Goal: Information Seeking & Learning: Learn about a topic

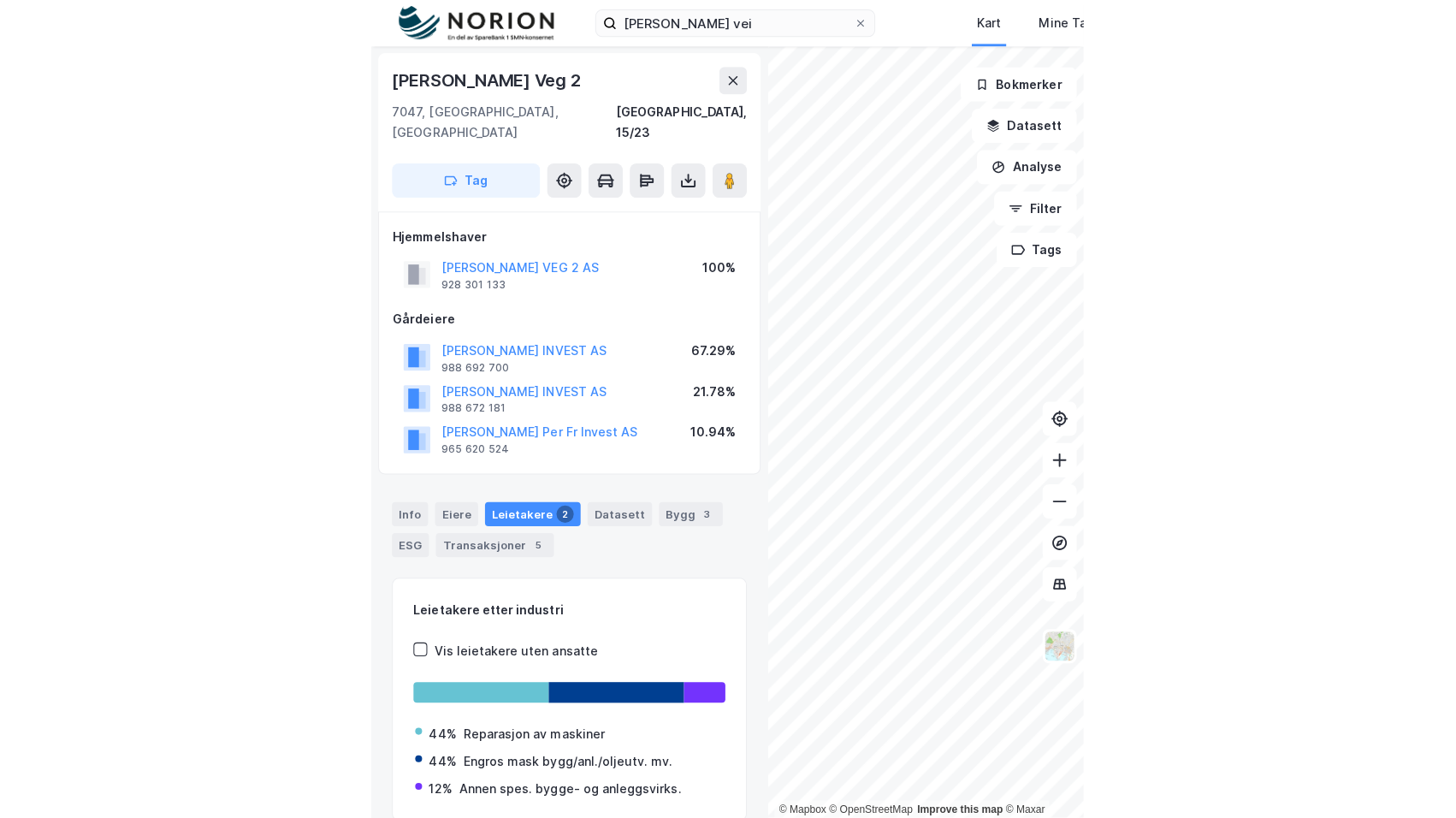
scroll to position [198, 0]
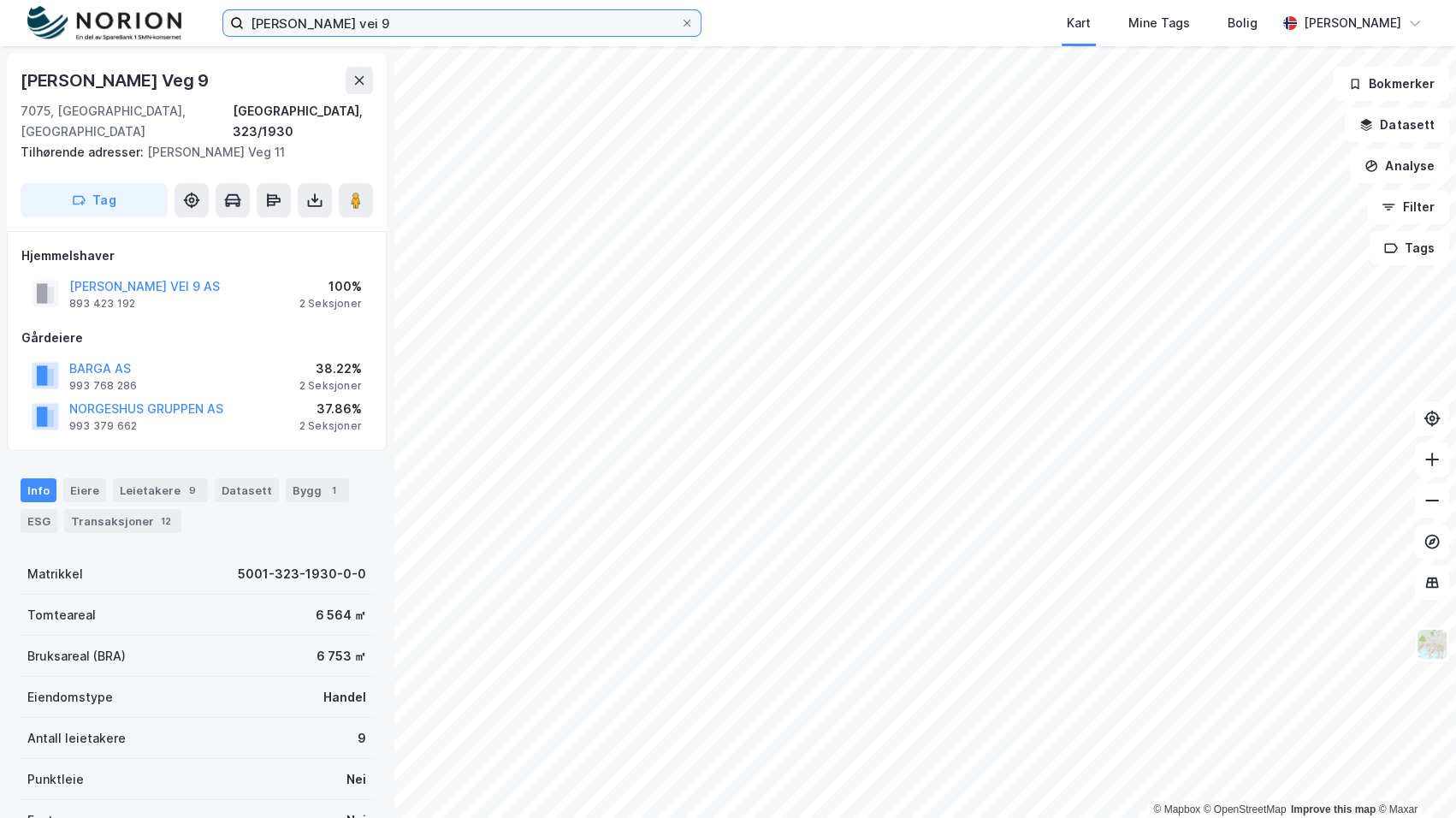
click at [344, 10] on input "[PERSON_NAME] vei 9" at bounding box center [461, 23] width 436 height 25
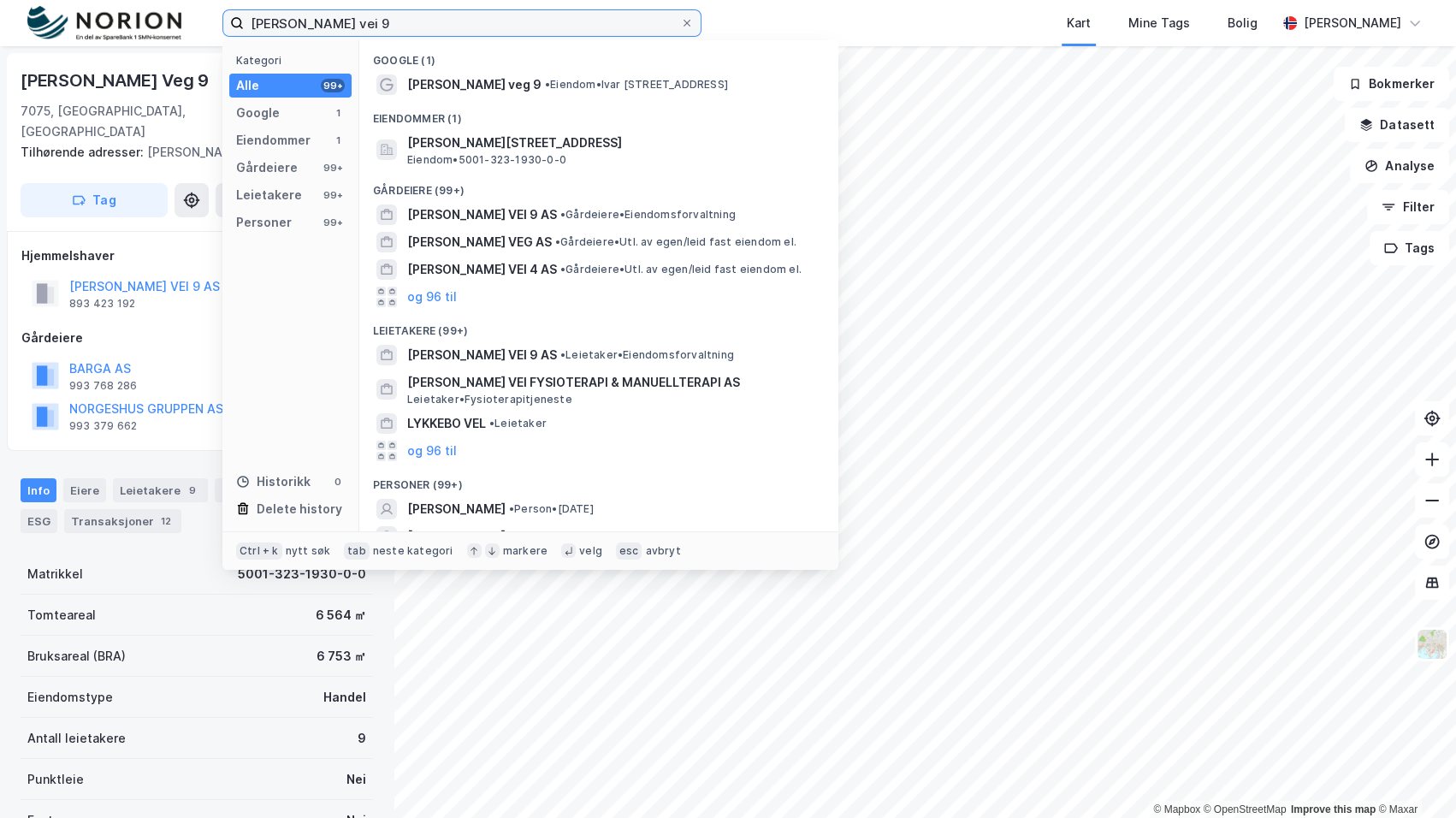
drag, startPoint x: 506, startPoint y: 24, endPoint x: 0, endPoint y: 44, distance: 506.4
click at [0, 45] on html "[PERSON_NAME] vei 9 Kategori Alle 99+ Google 1 Eiendommer 1 Gårdeiere 99+ Leiet…" at bounding box center [728, 409] width 1456 height 818
paste input "Myrveien 6"
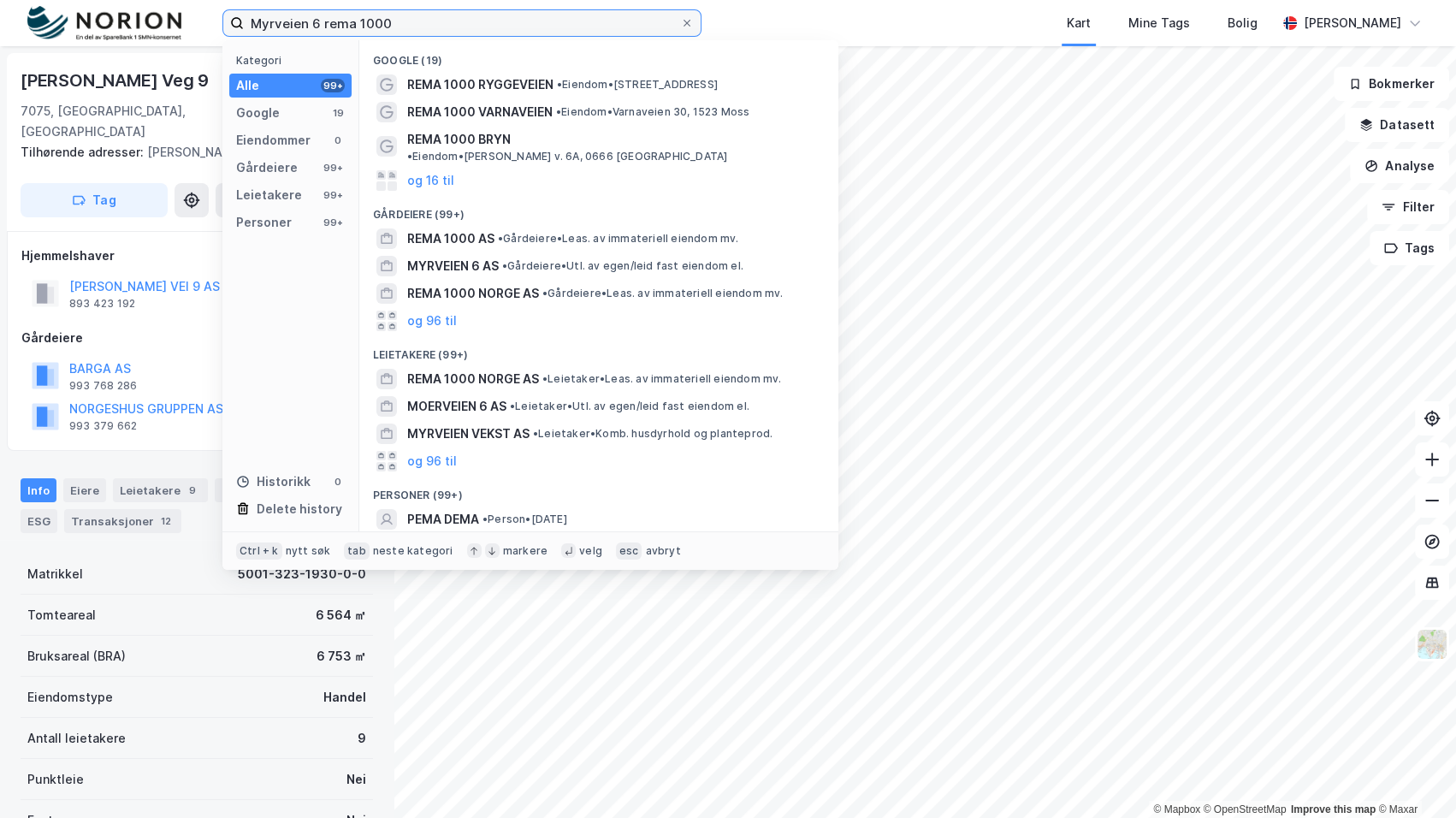
drag, startPoint x: 586, startPoint y: 32, endPoint x: 359, endPoint y: 19, distance: 227.4
click at [359, 19] on input "Myrveien 6 rema 1000" at bounding box center [461, 23] width 436 height 25
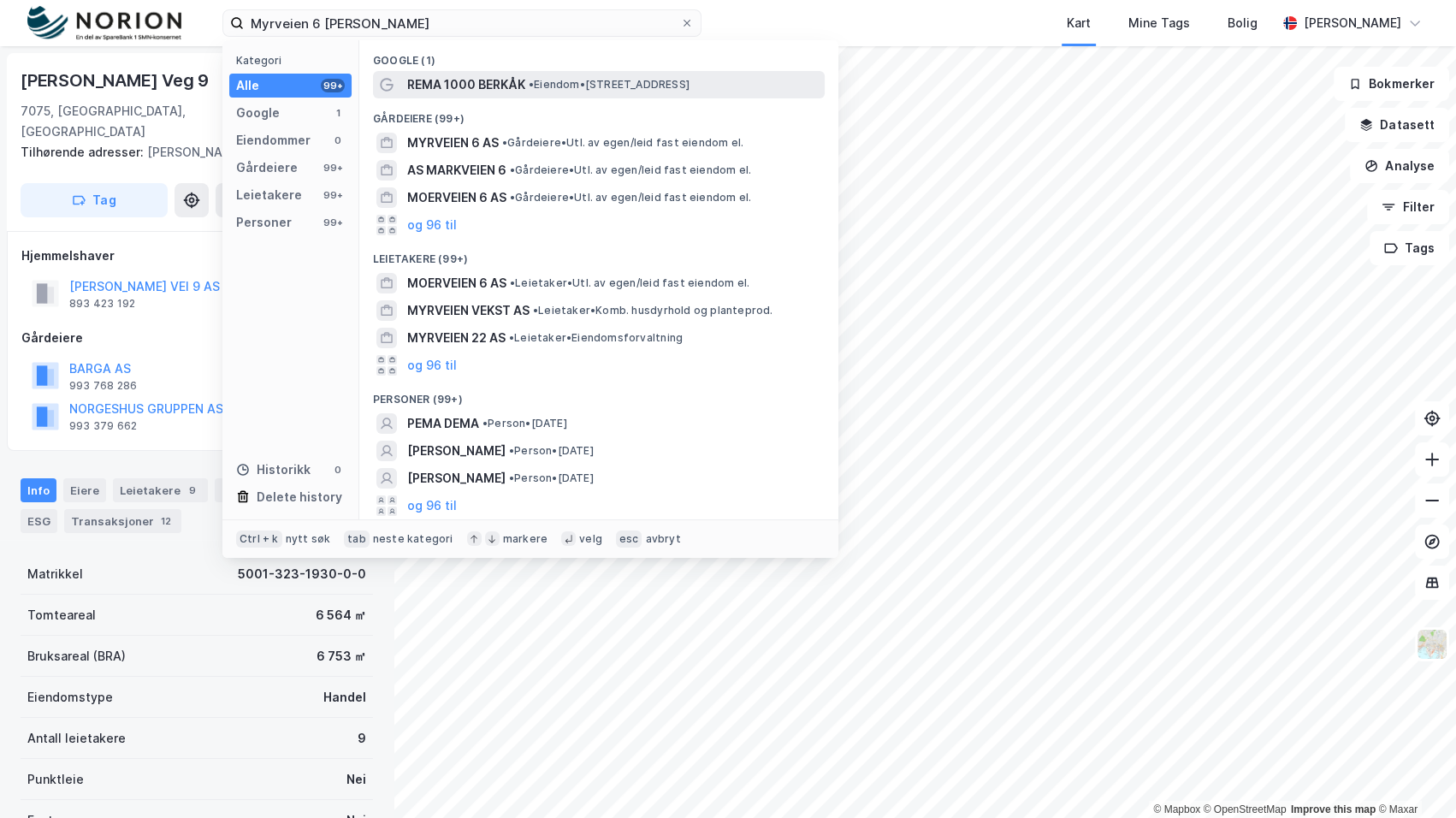
click at [686, 78] on span "• Eiendom • [STREET_ADDRESS]" at bounding box center [609, 84] width 160 height 14
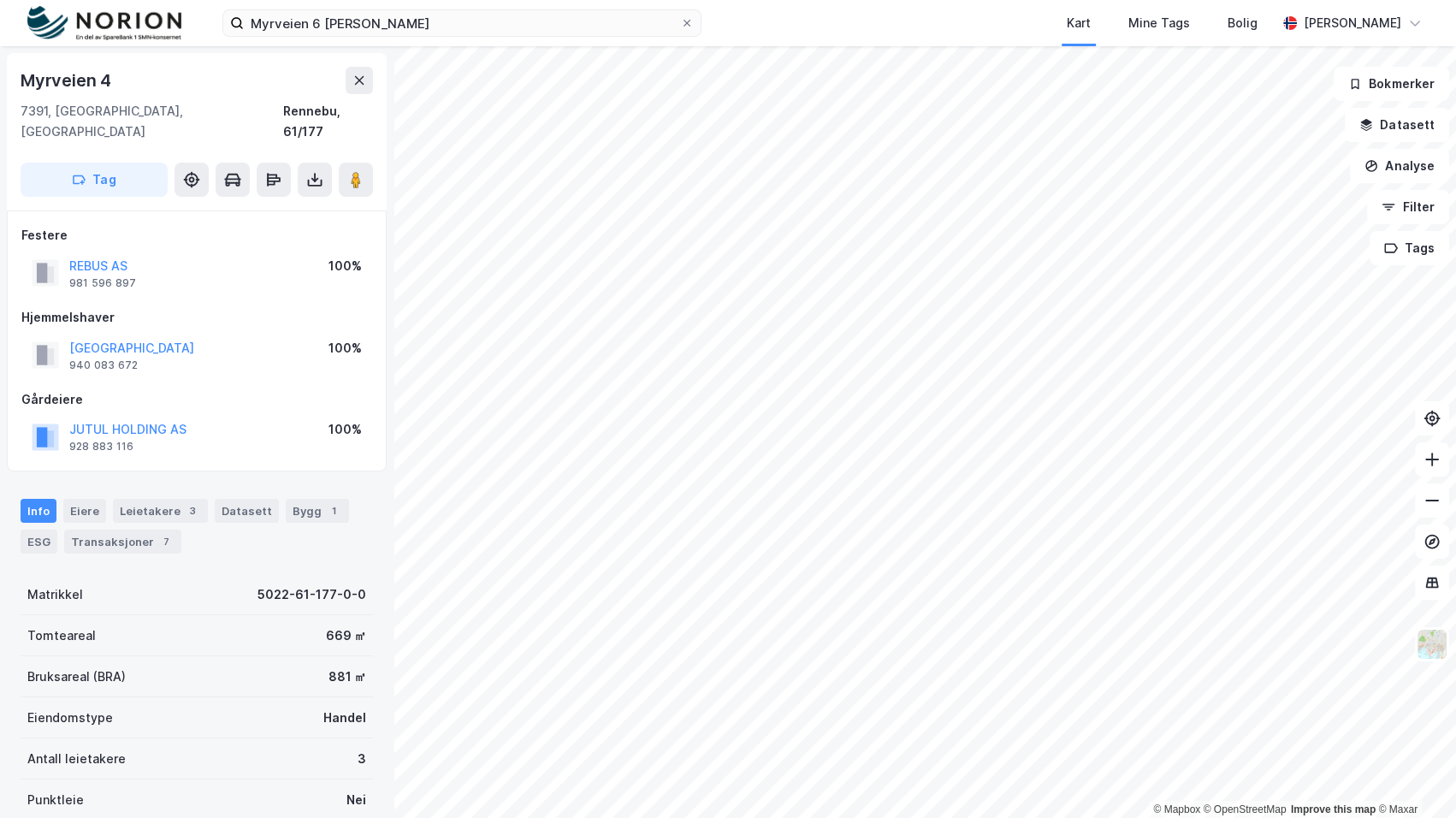
click at [128, 505] on div "Info [PERSON_NAME] 3 Datasett Bygg 1 ESG Transaksjoner 7" at bounding box center [196, 526] width 352 height 55
click at [134, 498] on div "Leietakere 3" at bounding box center [160, 509] width 95 height 24
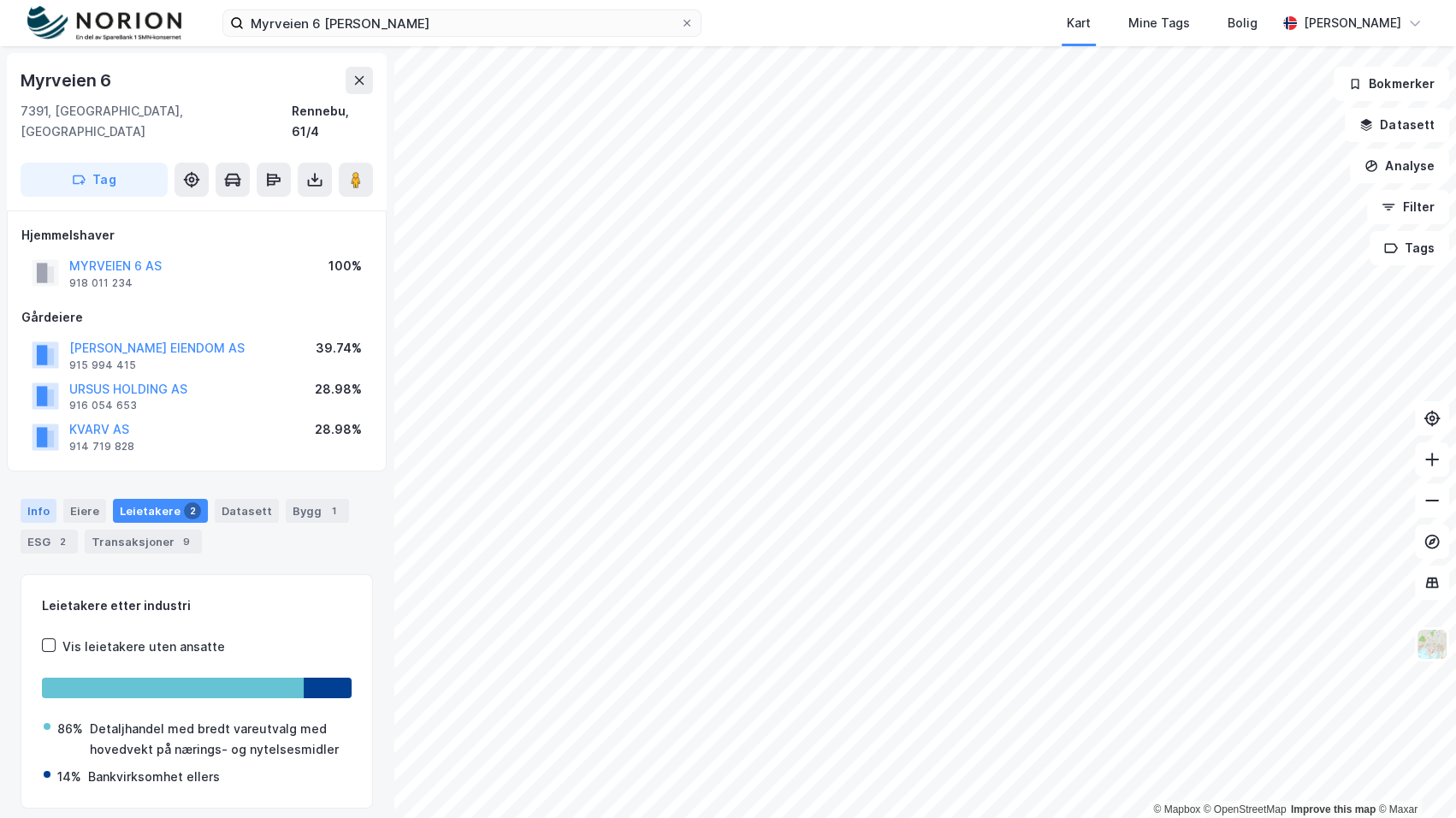
click at [40, 498] on div "Info" at bounding box center [39, 509] width 36 height 24
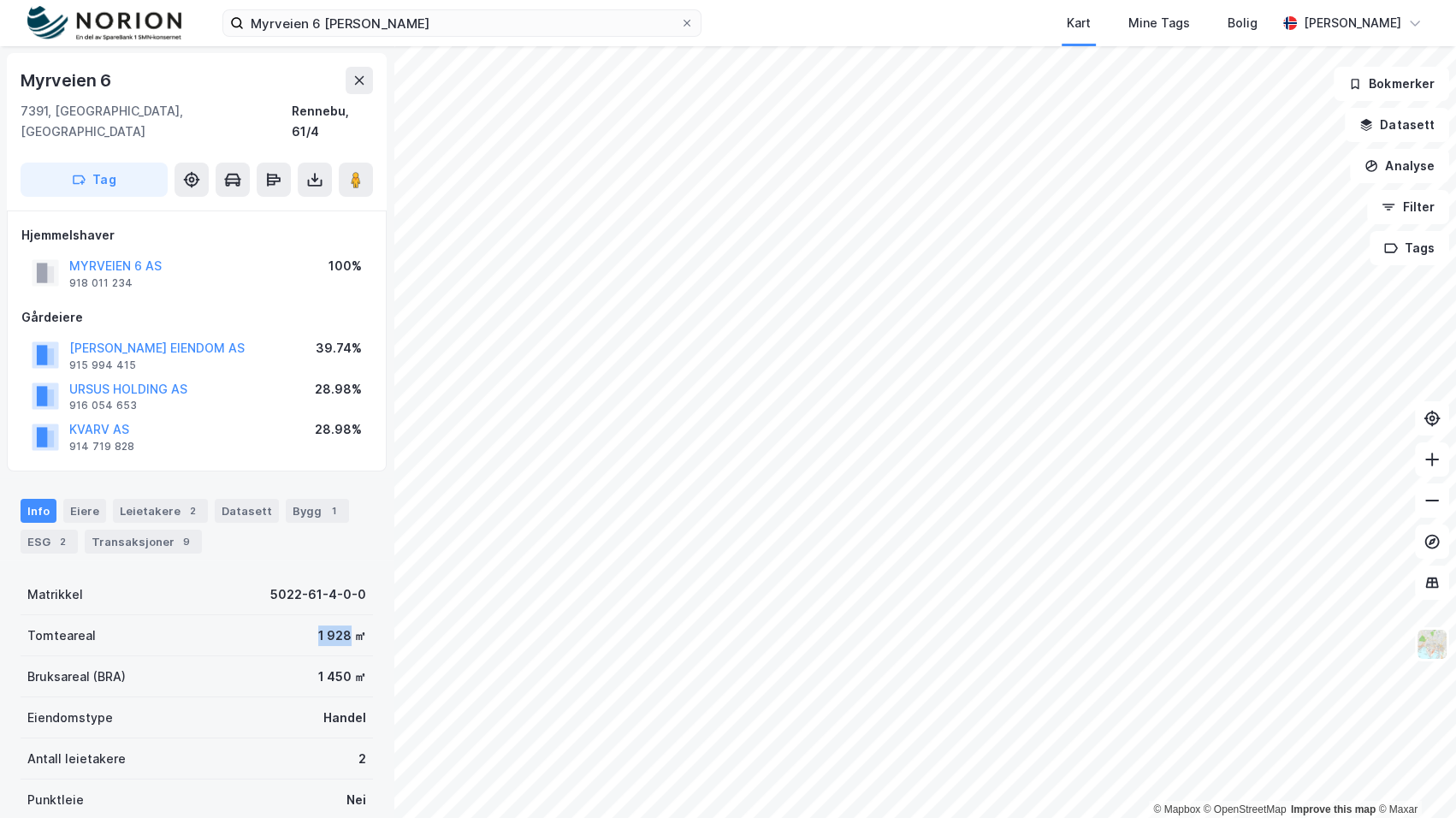
drag, startPoint x: 294, startPoint y: 614, endPoint x: 337, endPoint y: 619, distance: 43.3
click at [337, 619] on div "Tomteareal 1 928 ㎡" at bounding box center [196, 636] width 352 height 42
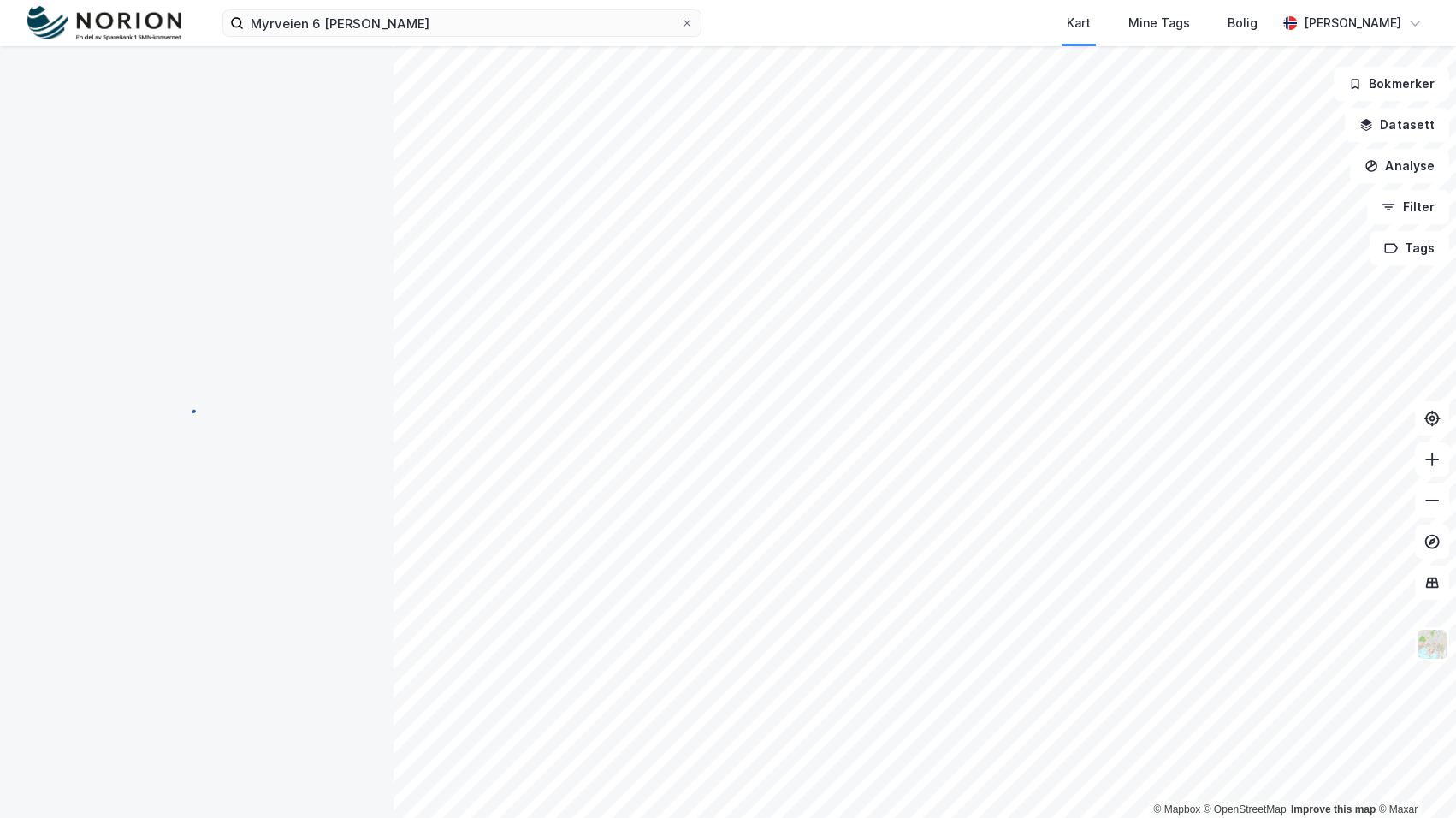
scroll to position [4, 0]
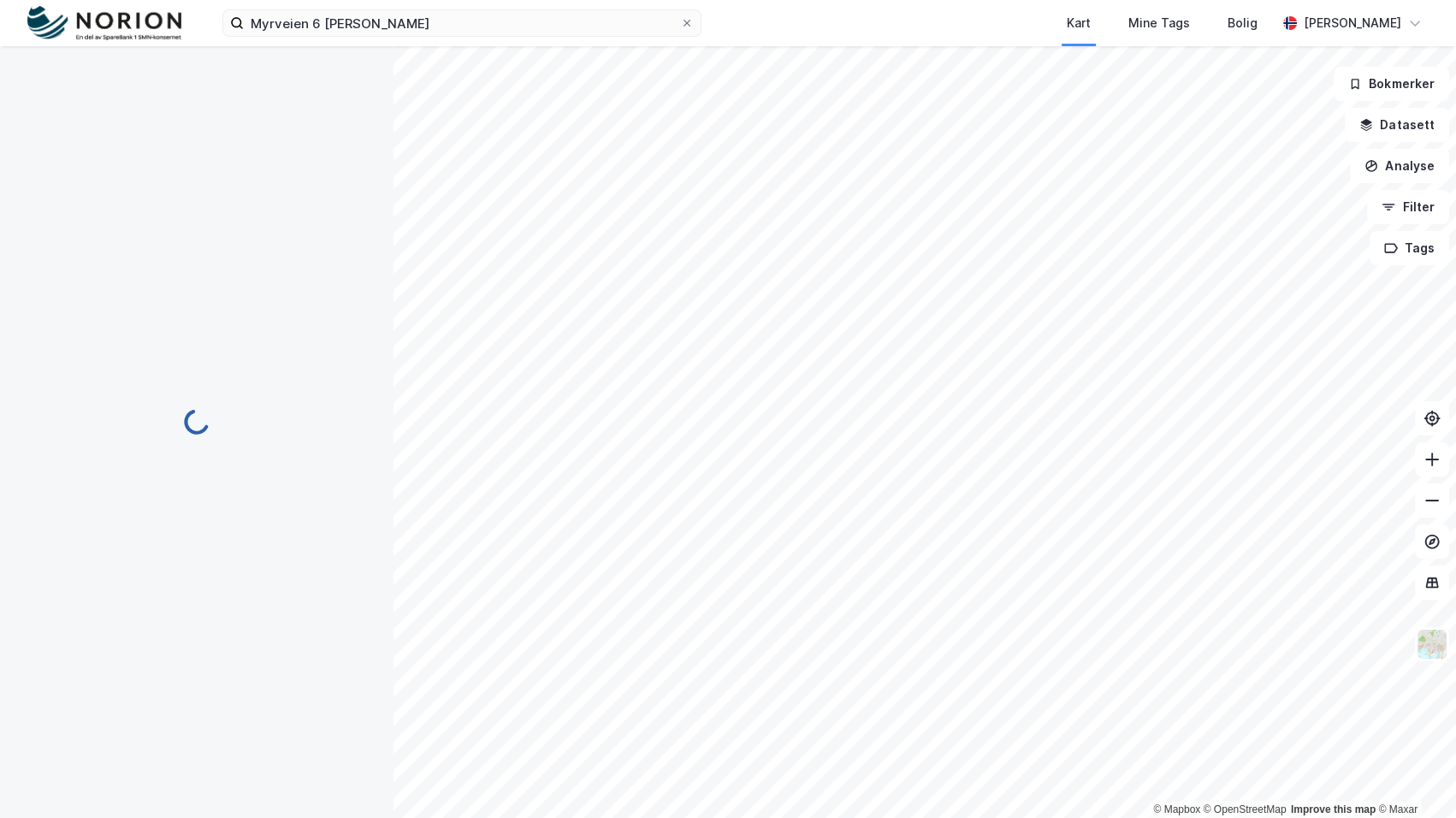
scroll to position [4, 0]
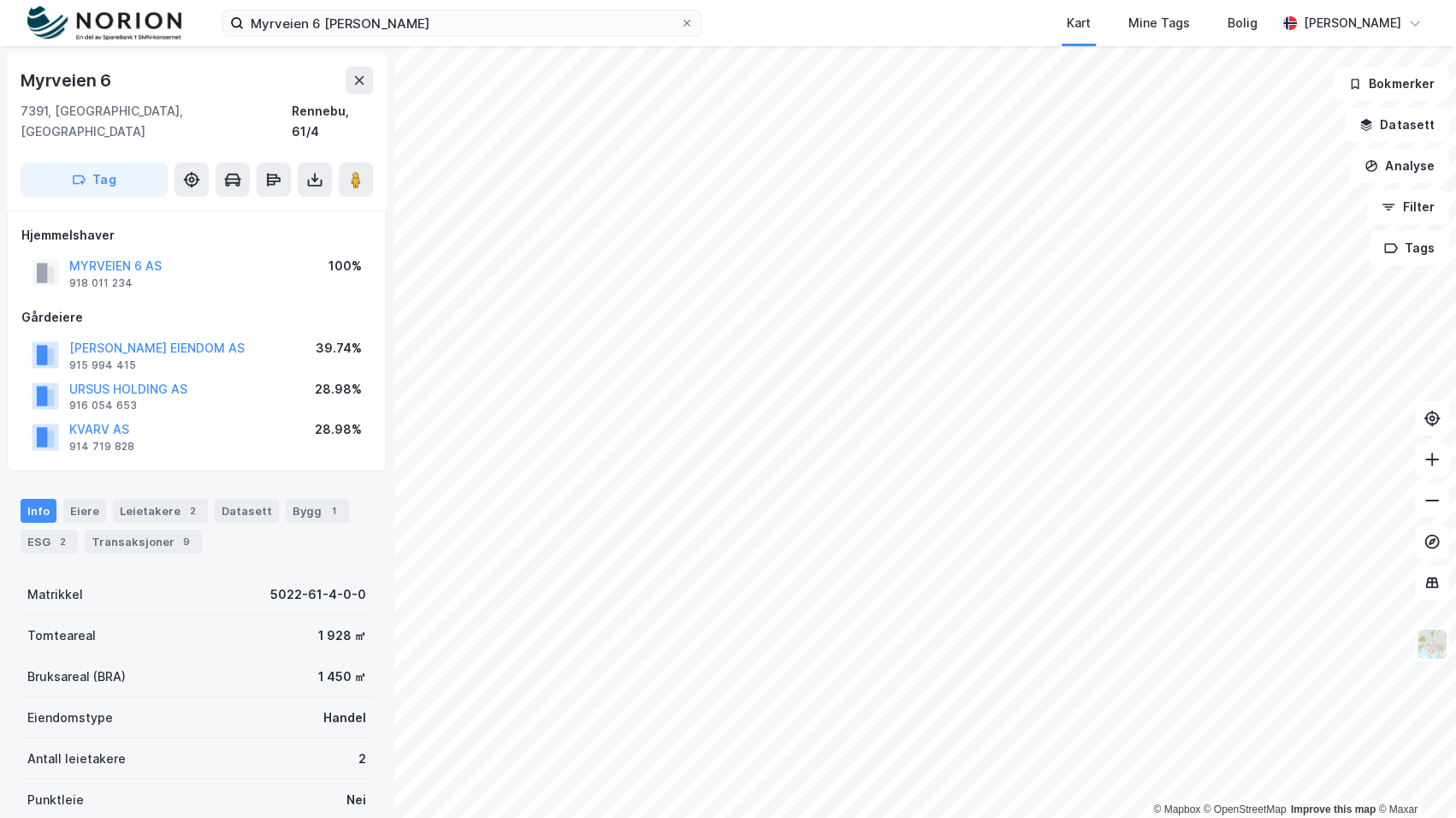
scroll to position [4, 0]
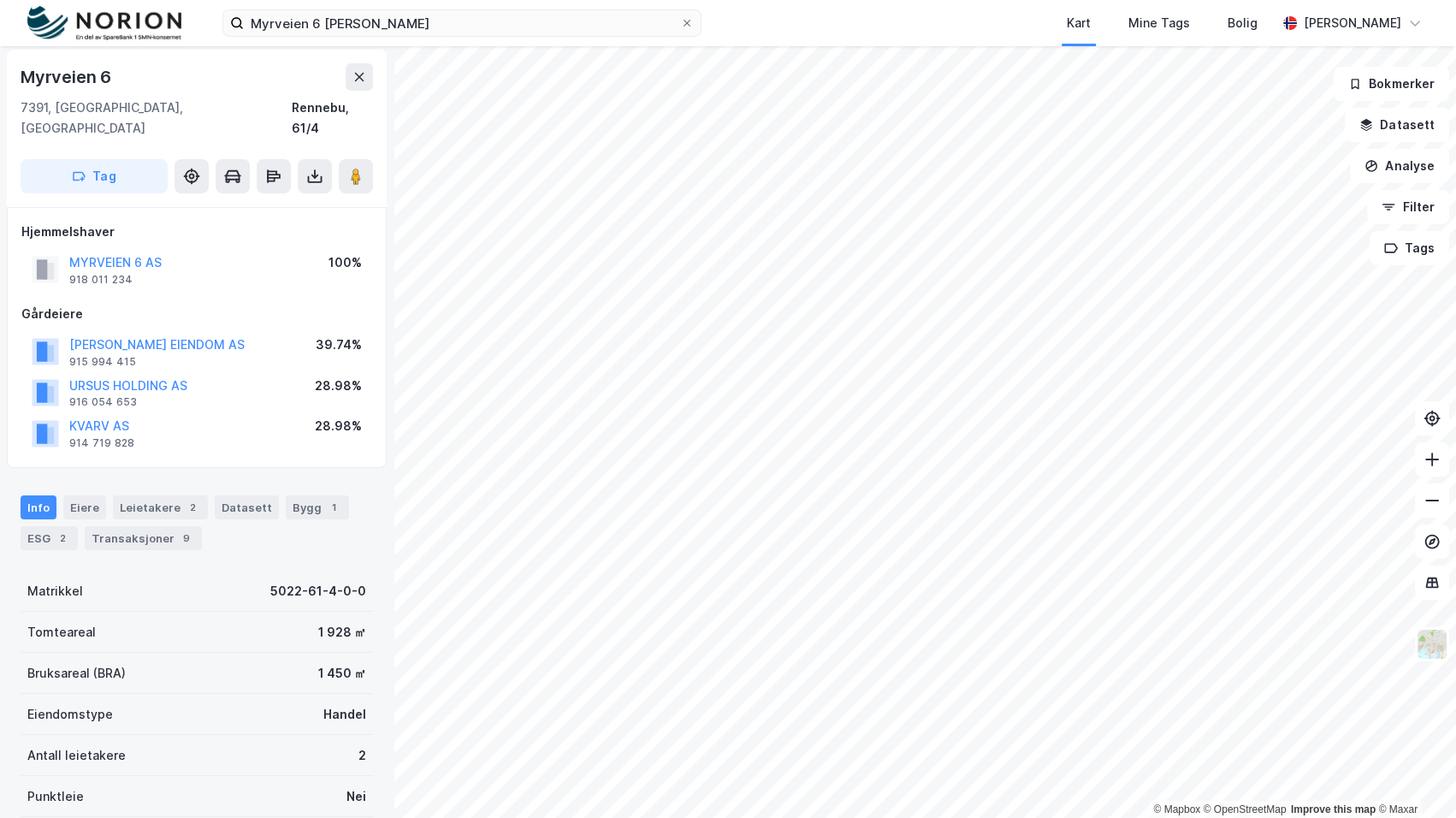
scroll to position [4, 0]
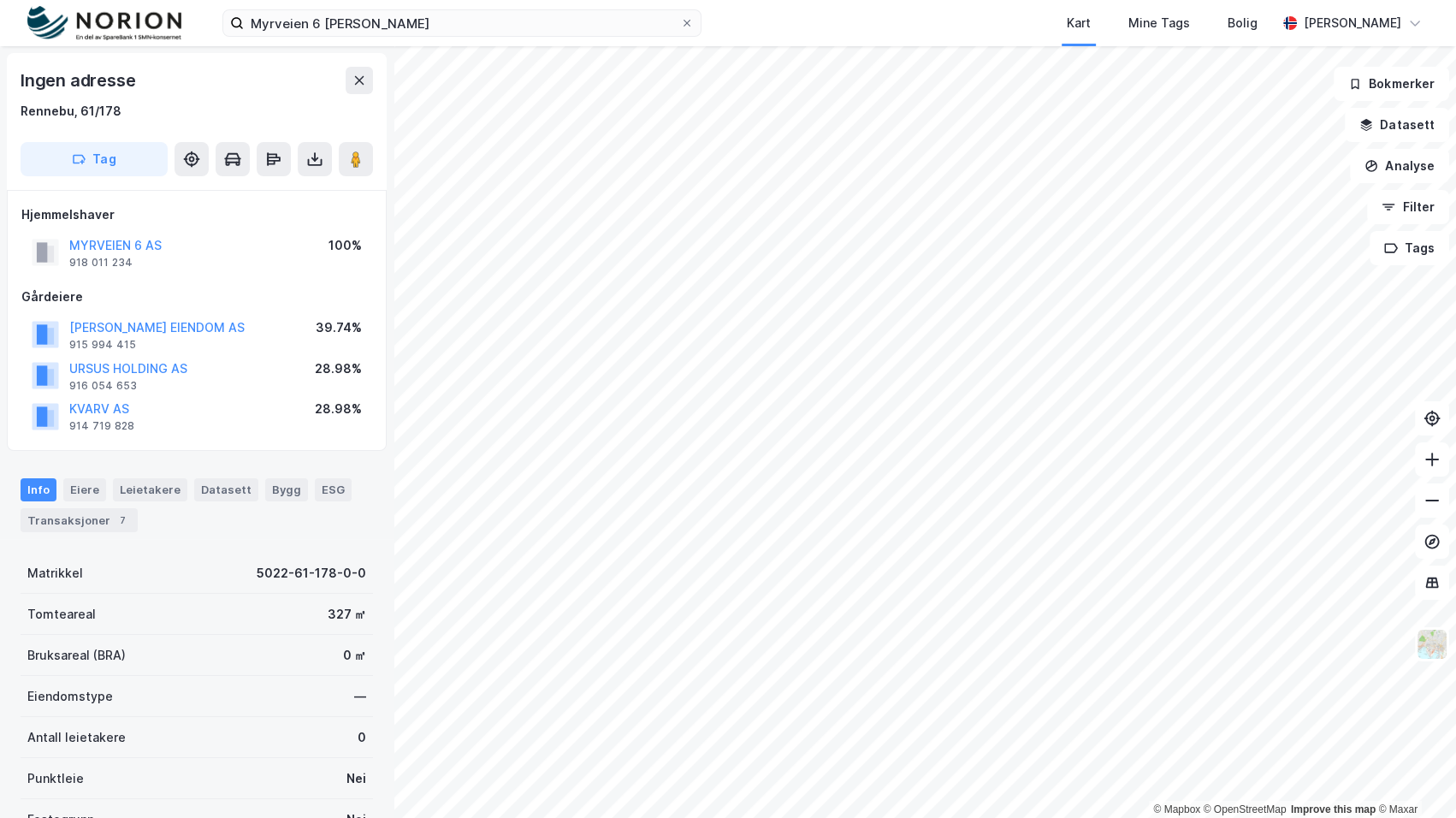
scroll to position [4, 0]
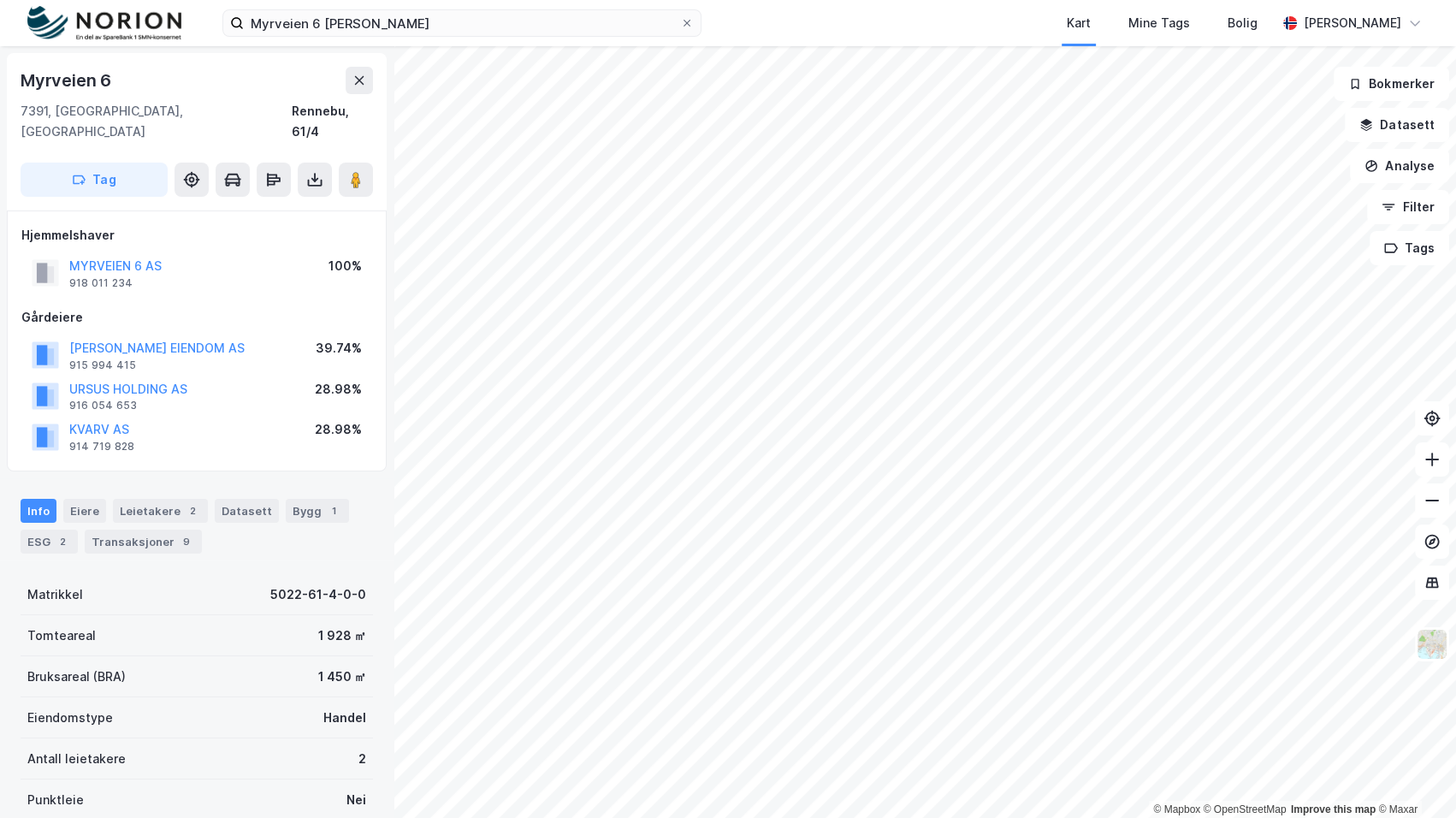
scroll to position [4, 0]
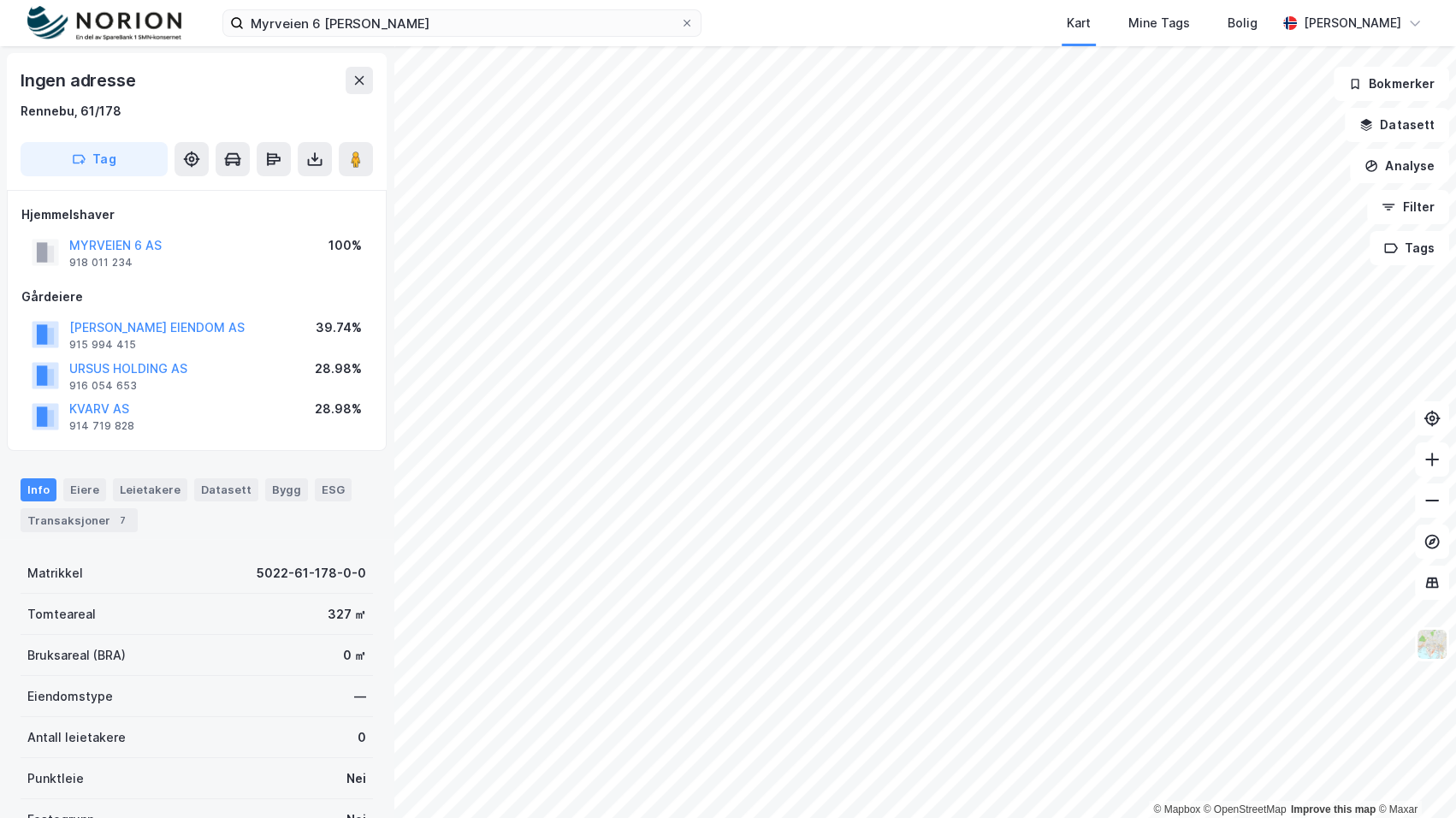
scroll to position [4, 0]
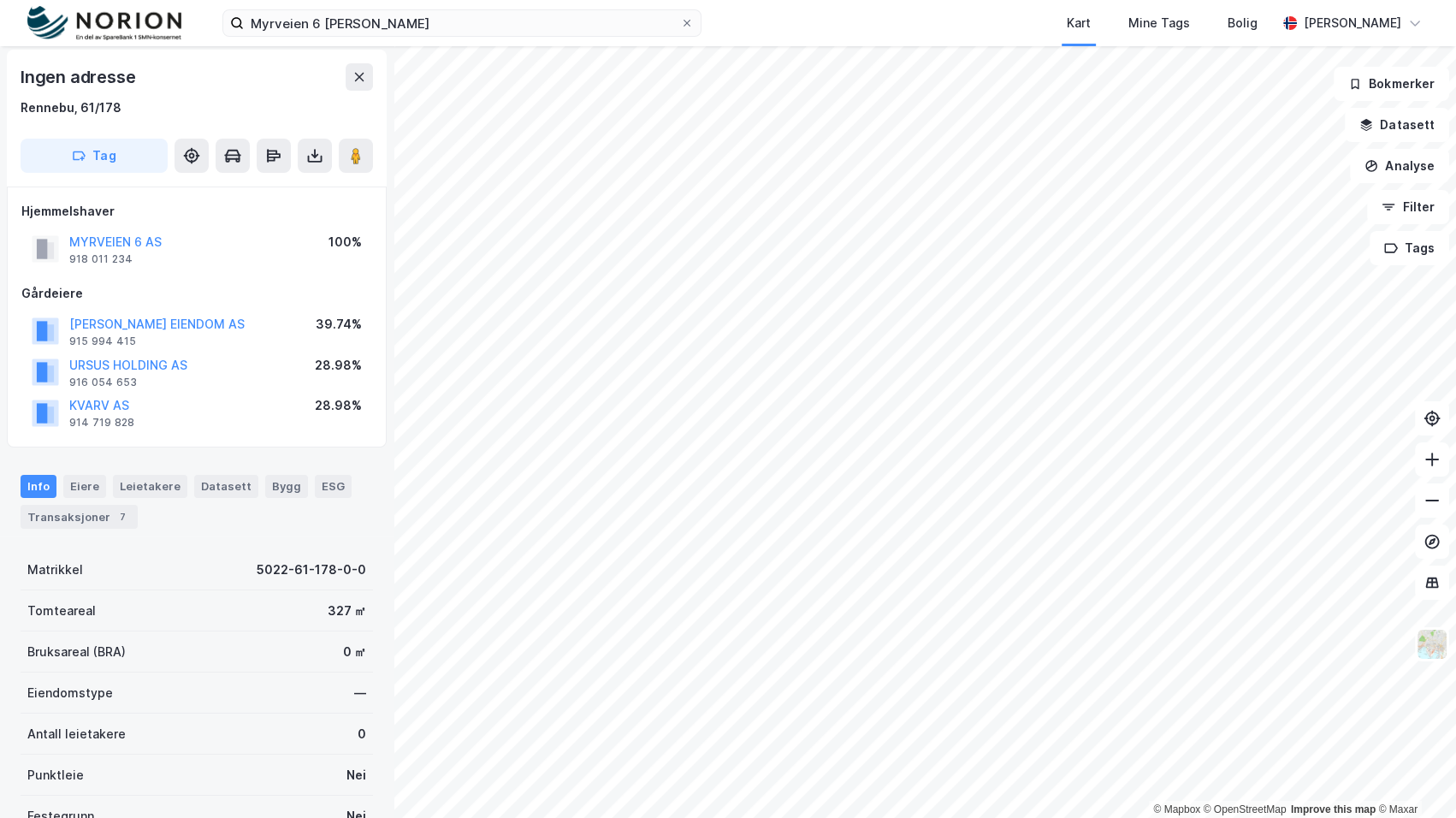
scroll to position [4, 0]
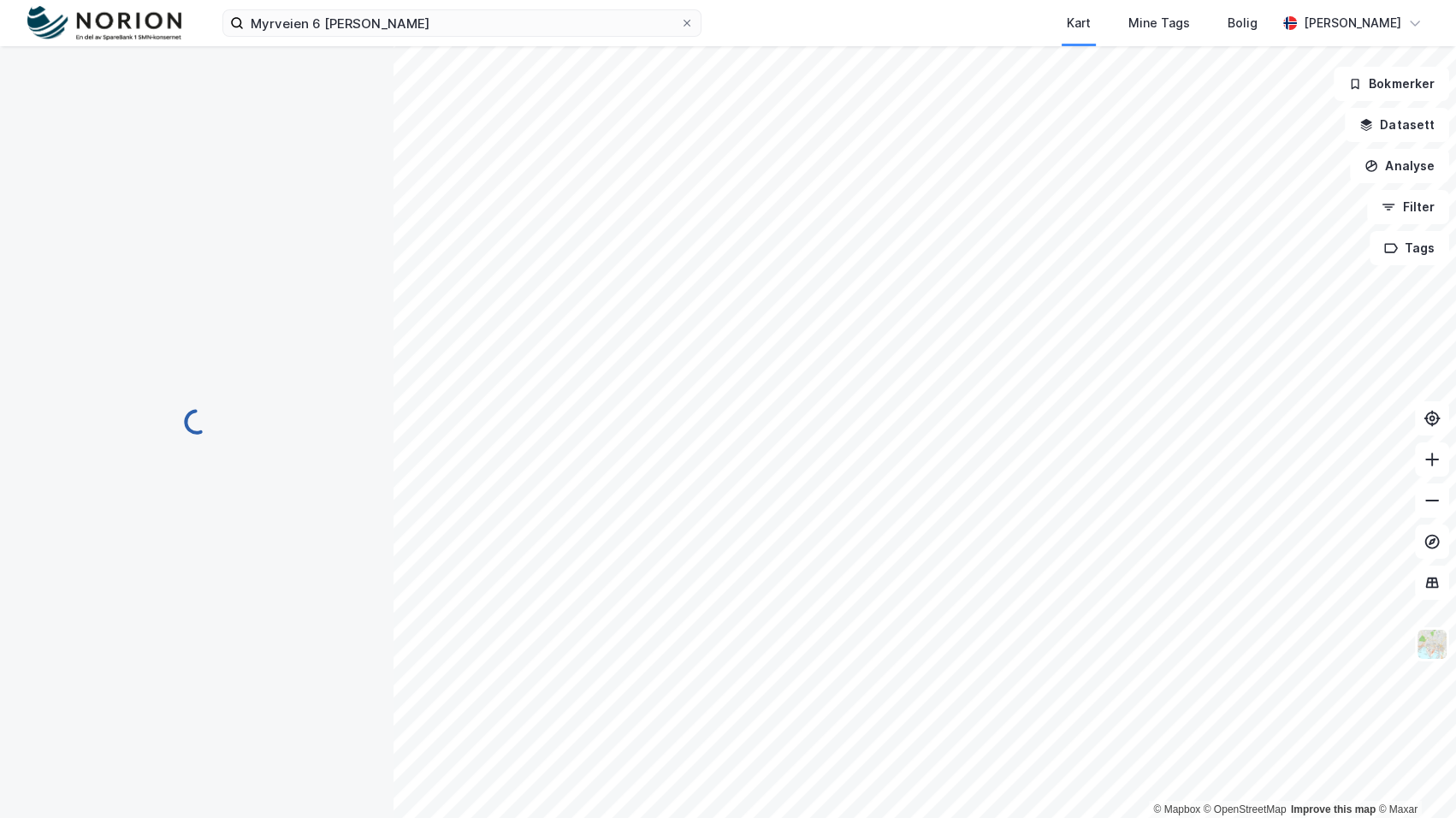
scroll to position [4, 0]
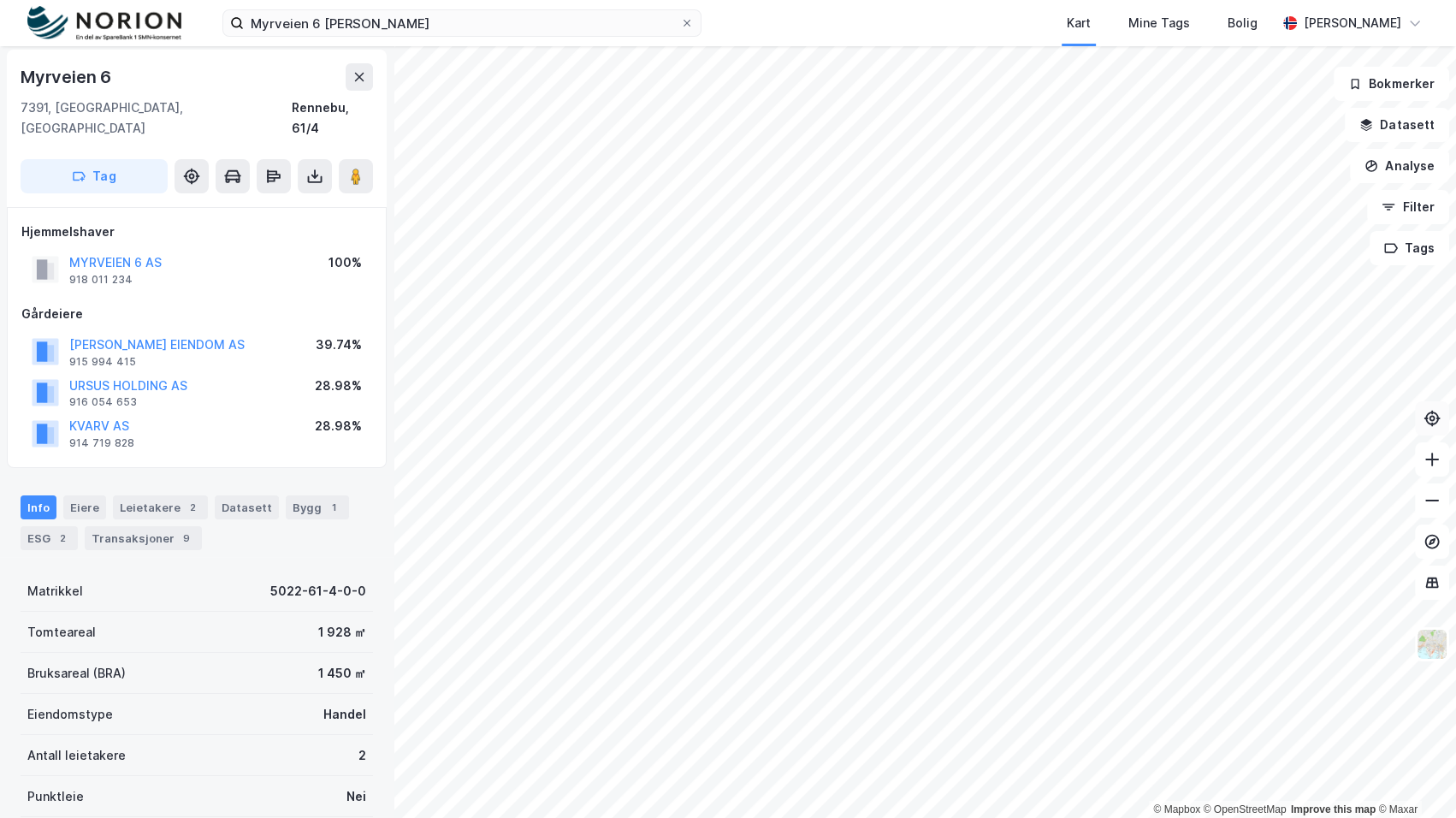
scroll to position [4, 0]
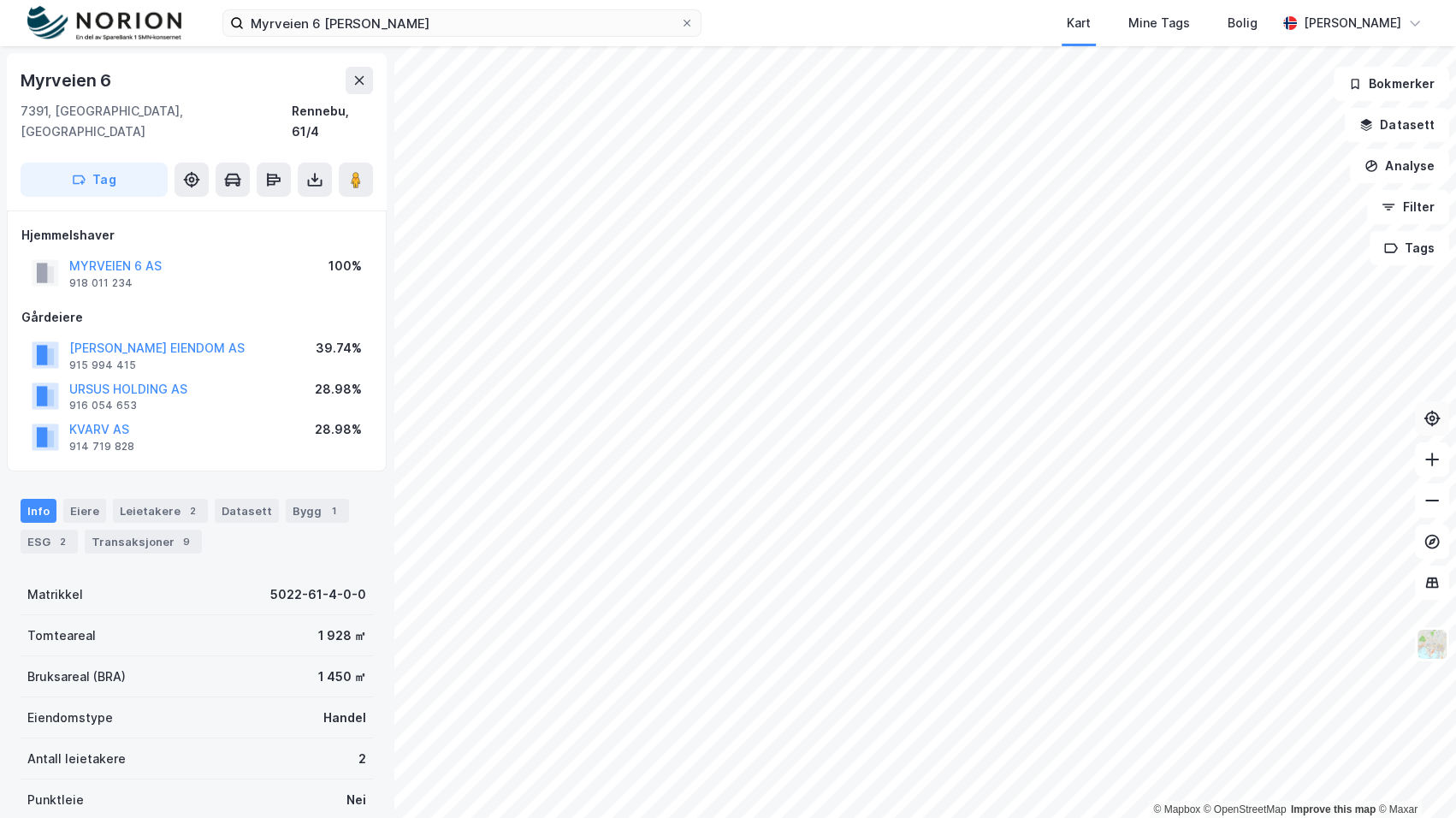
scroll to position [4, 0]
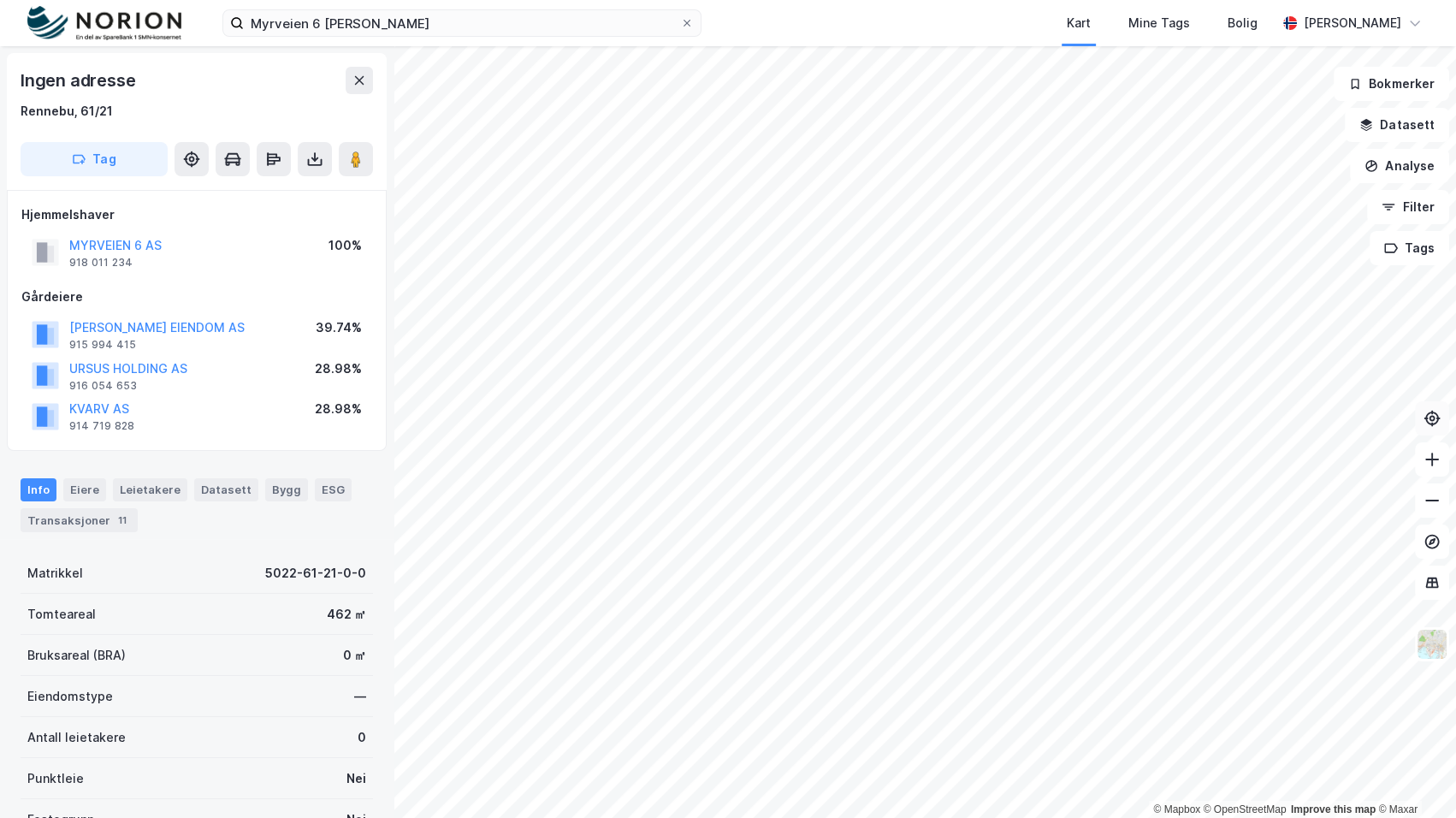
scroll to position [4, 0]
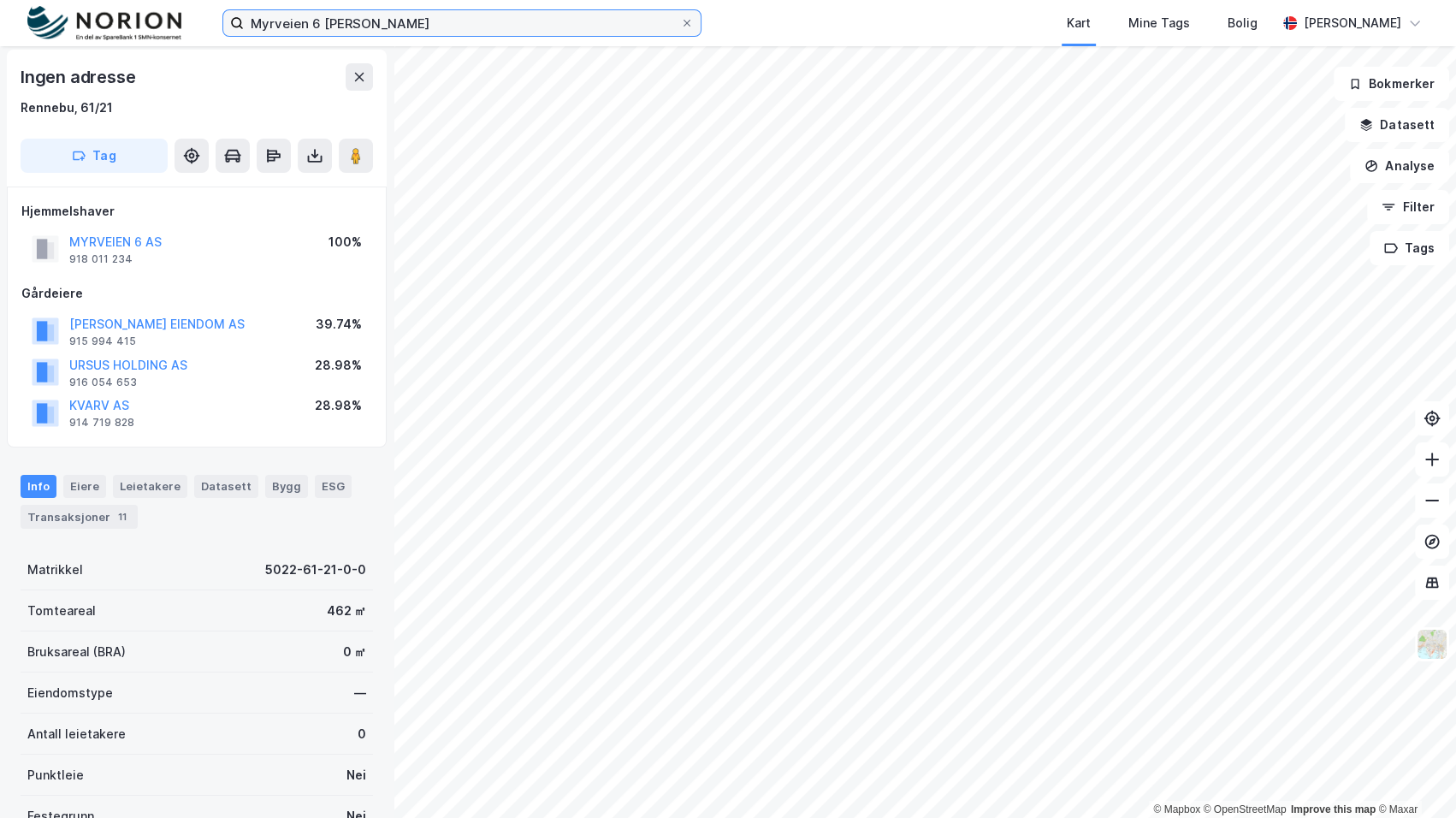
click at [454, 15] on input "Myrveien 6 [PERSON_NAME]" at bounding box center [461, 23] width 436 height 25
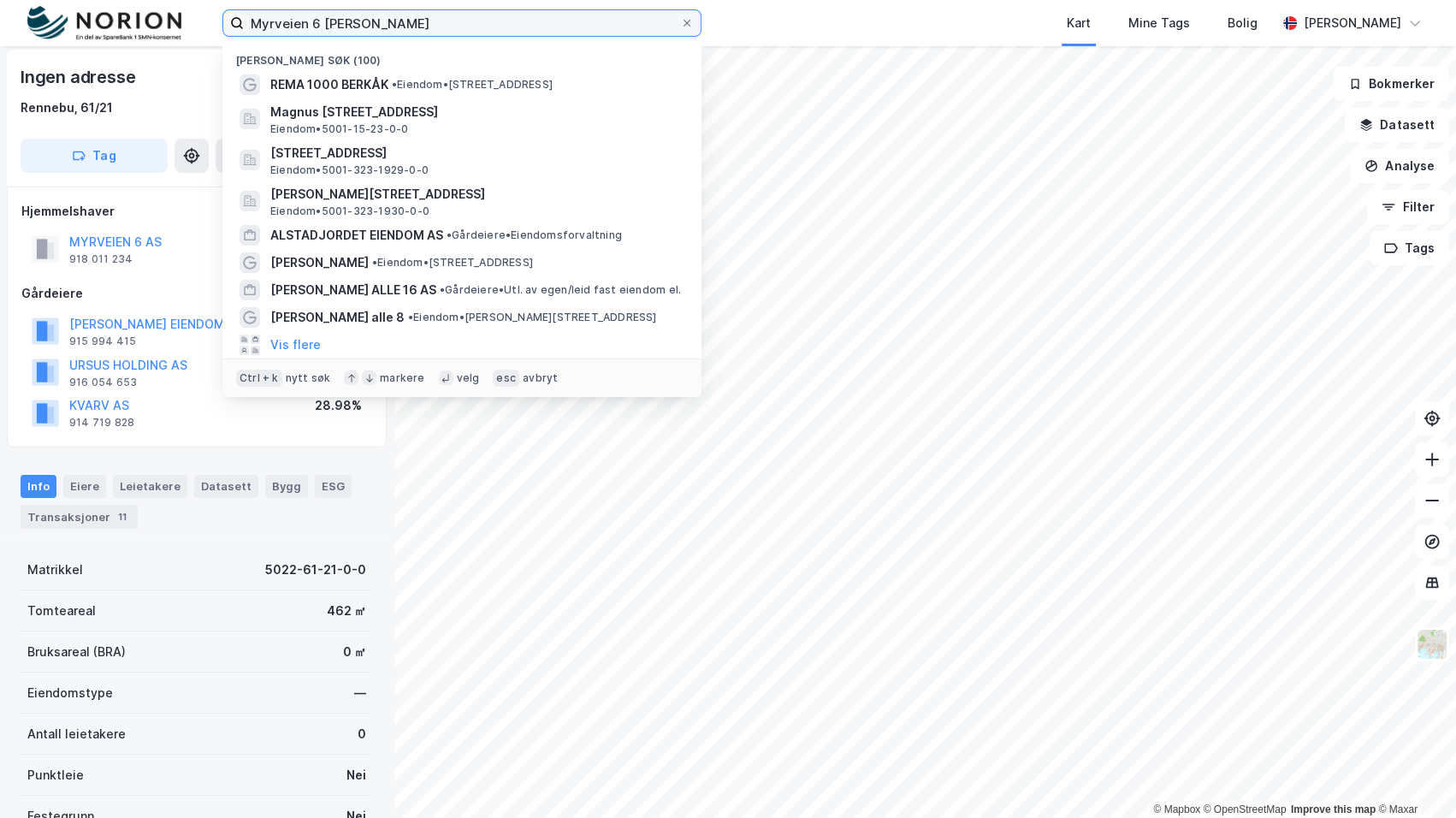
click at [453, 15] on input "Myrveien 6 [PERSON_NAME]" at bounding box center [461, 23] width 436 height 25
click at [453, 14] on input "Myrveien 6 [PERSON_NAME]" at bounding box center [461, 23] width 436 height 25
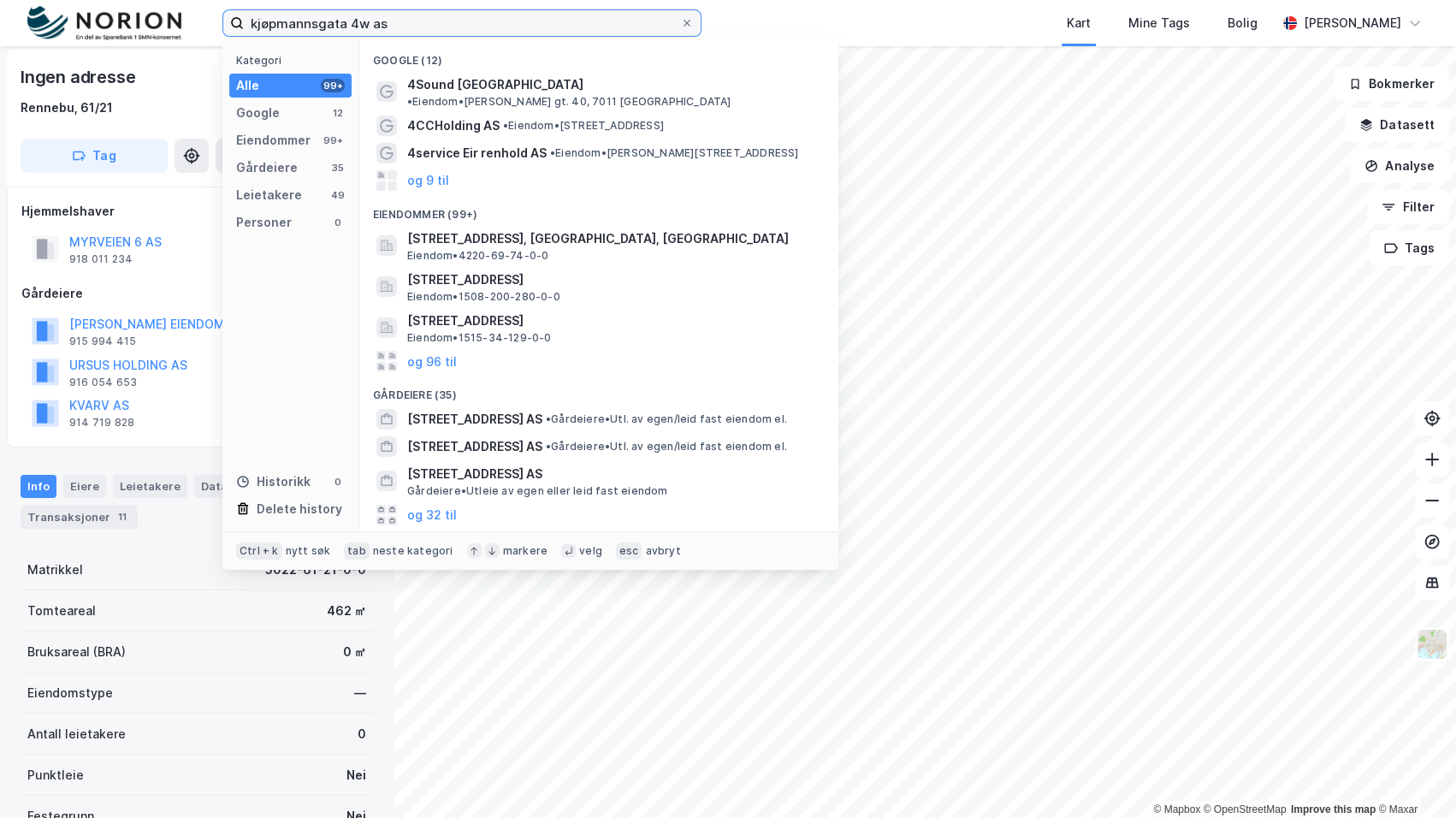
click at [361, 22] on input "kjøpmannsgata 4w as" at bounding box center [461, 23] width 436 height 25
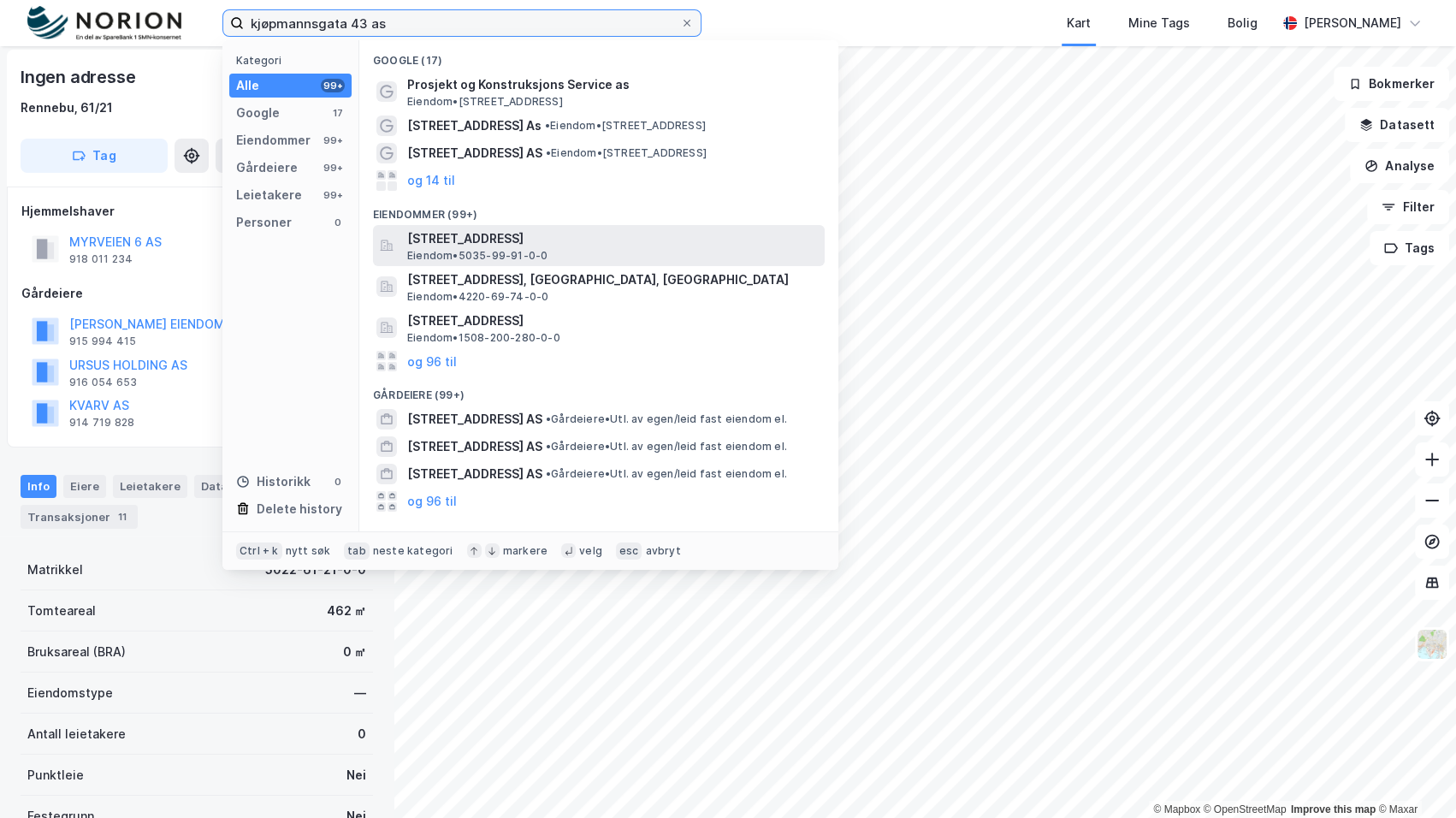
type input "kjøpmannsgata 43 as"
click at [620, 231] on span "[STREET_ADDRESS]" at bounding box center [611, 239] width 410 height 21
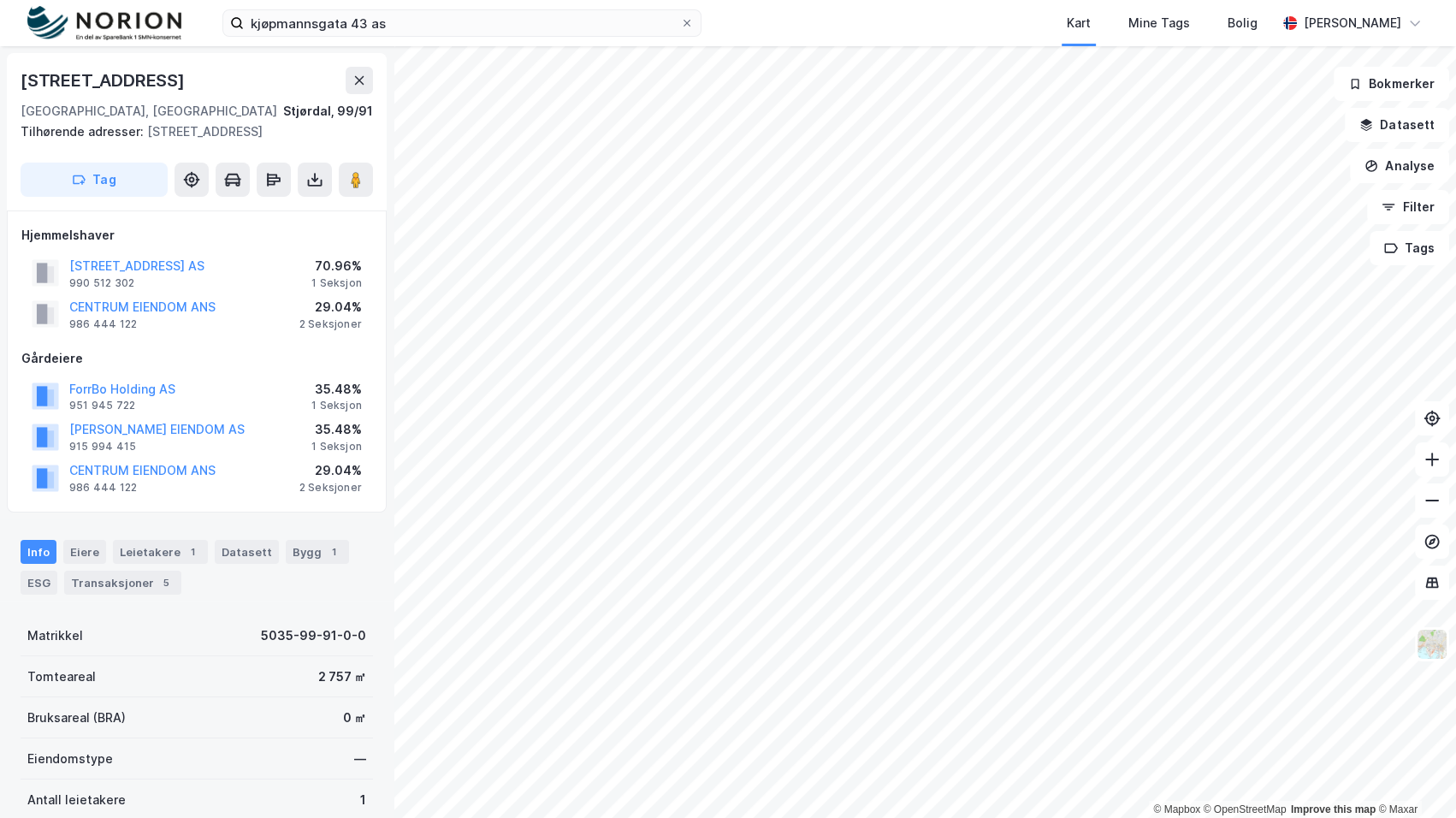
scroll to position [4, 0]
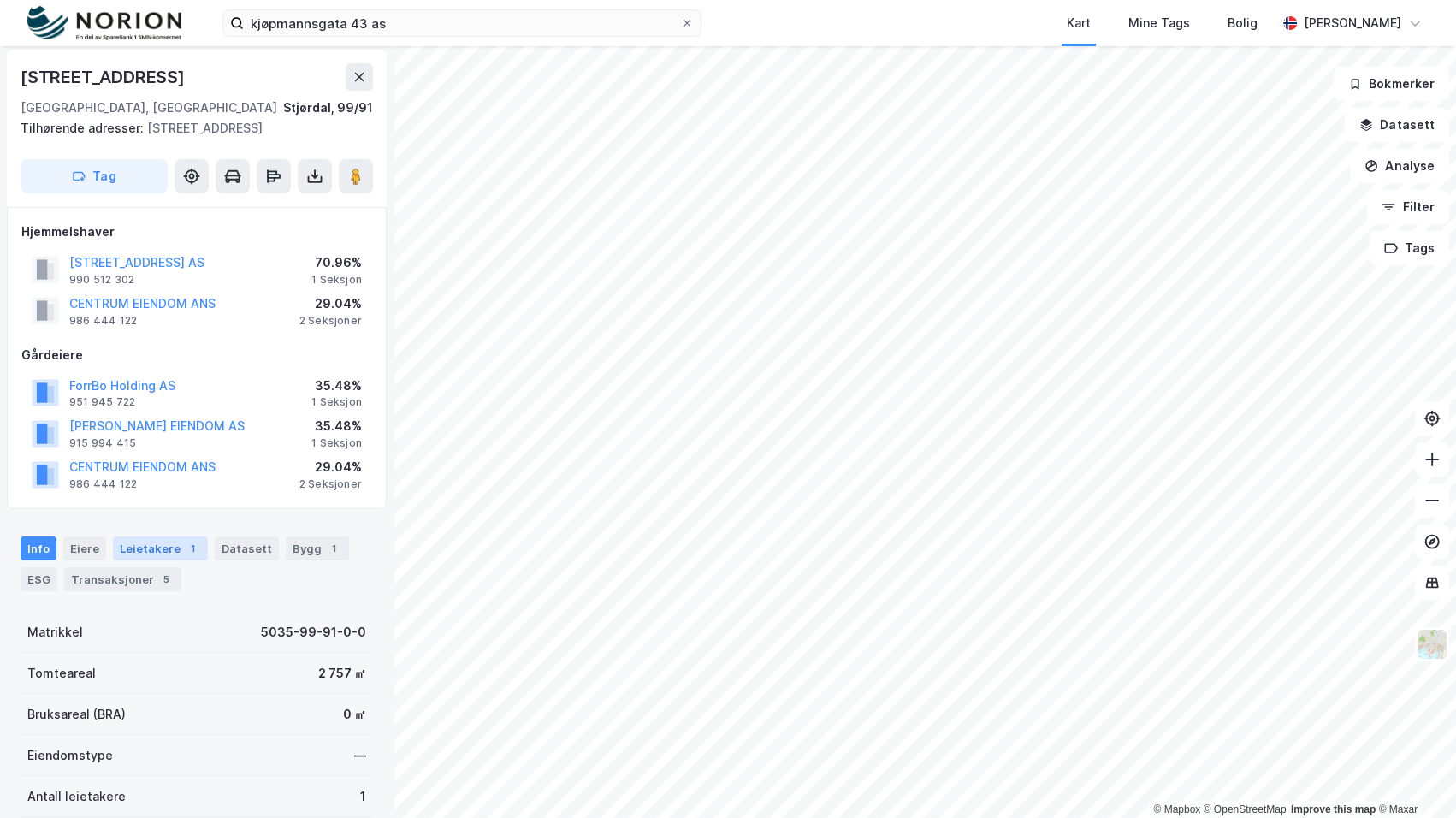
click at [188, 547] on div "1" at bounding box center [192, 548] width 17 height 17
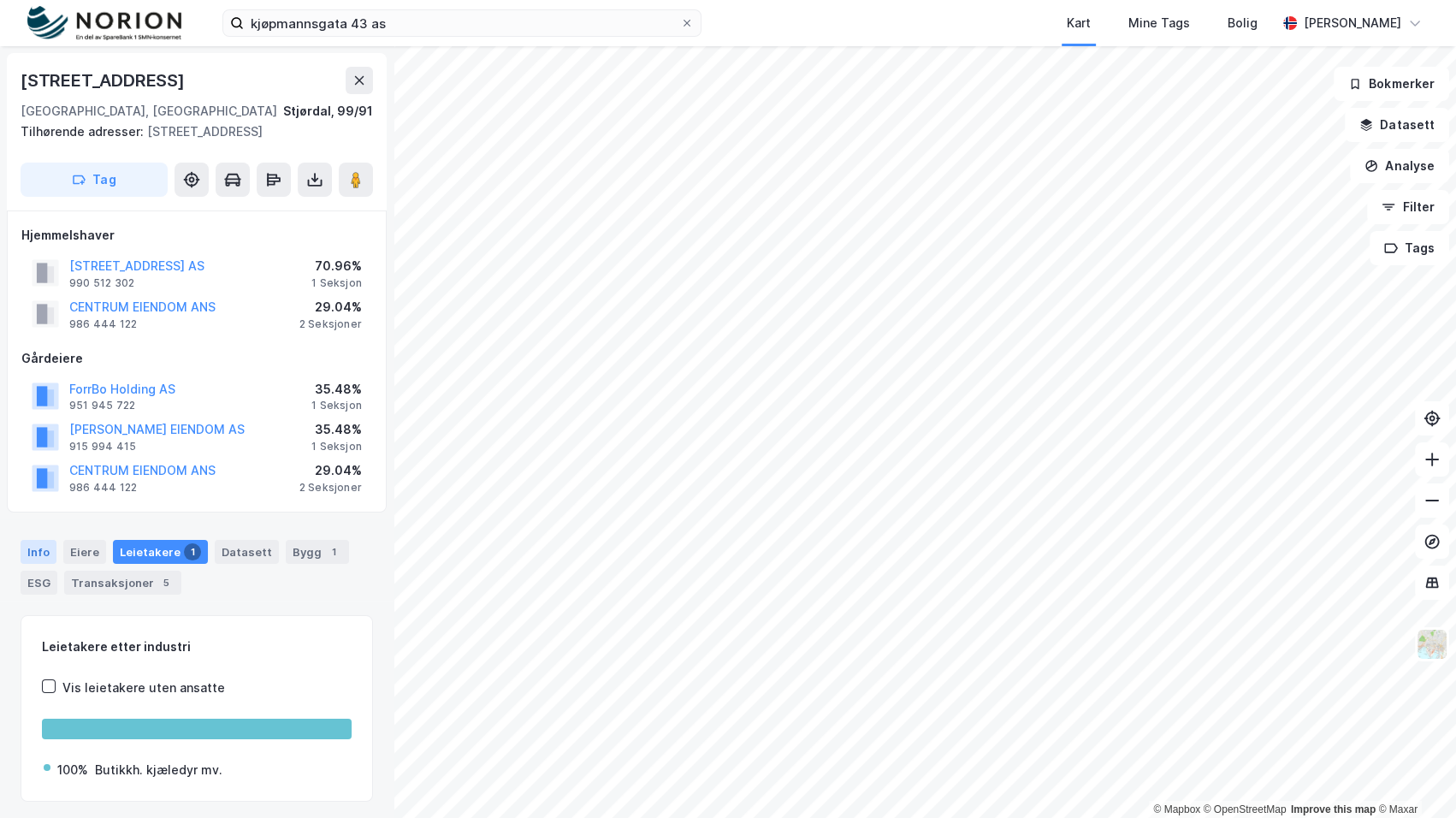
click at [46, 550] on div "Info" at bounding box center [39, 551] width 36 height 24
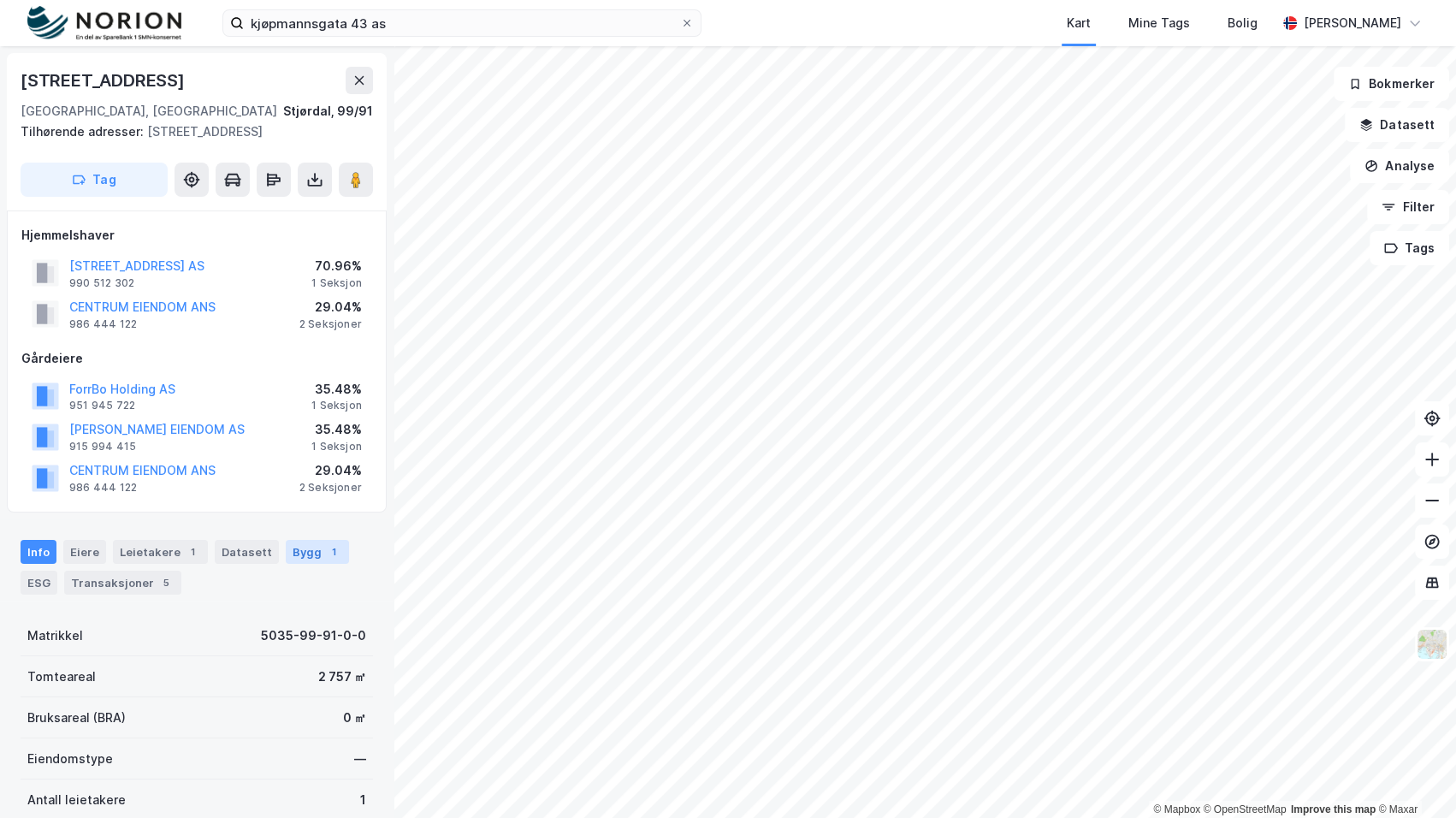
click at [293, 558] on div "Bygg 1" at bounding box center [317, 551] width 63 height 24
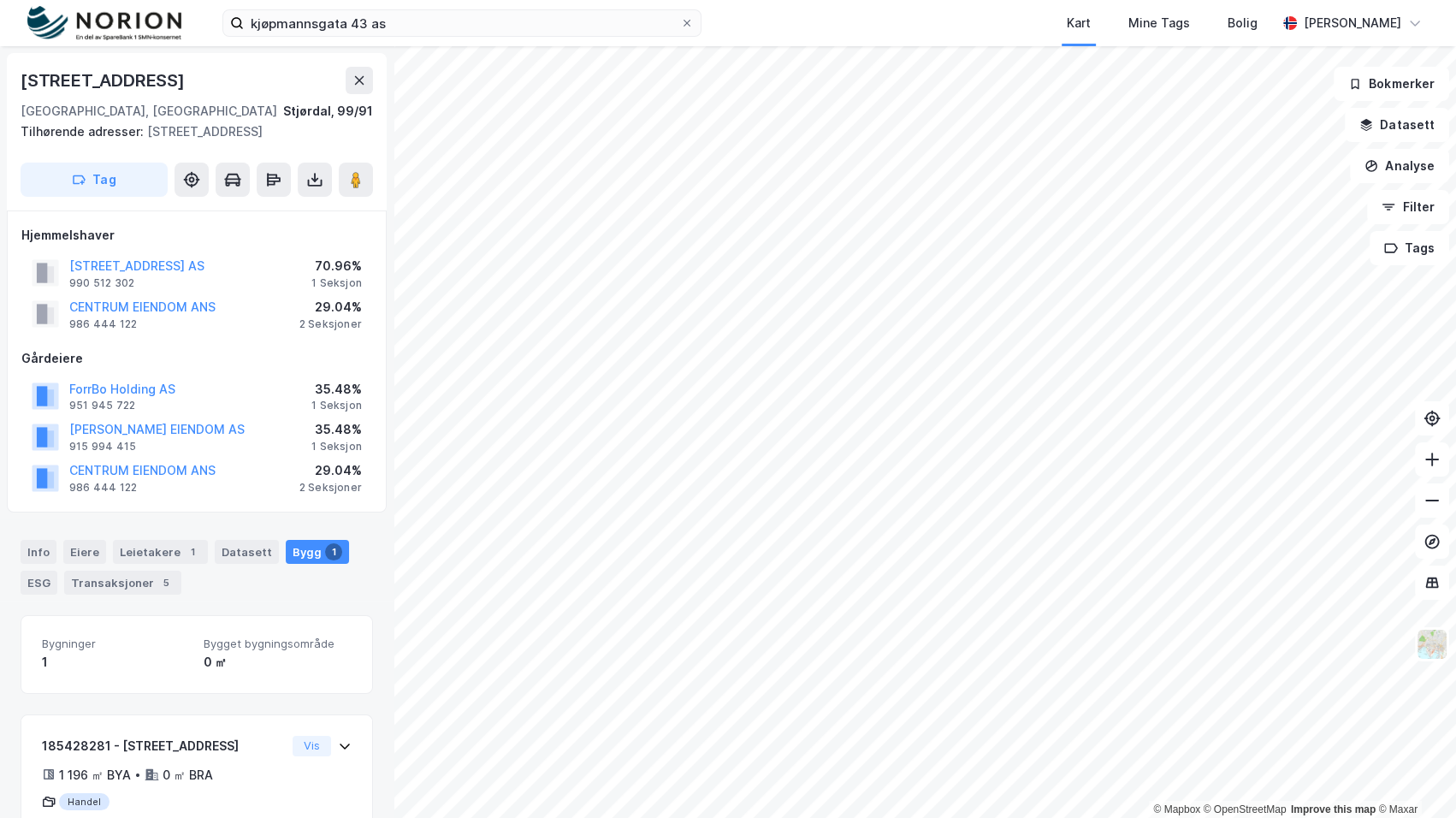
scroll to position [61, 0]
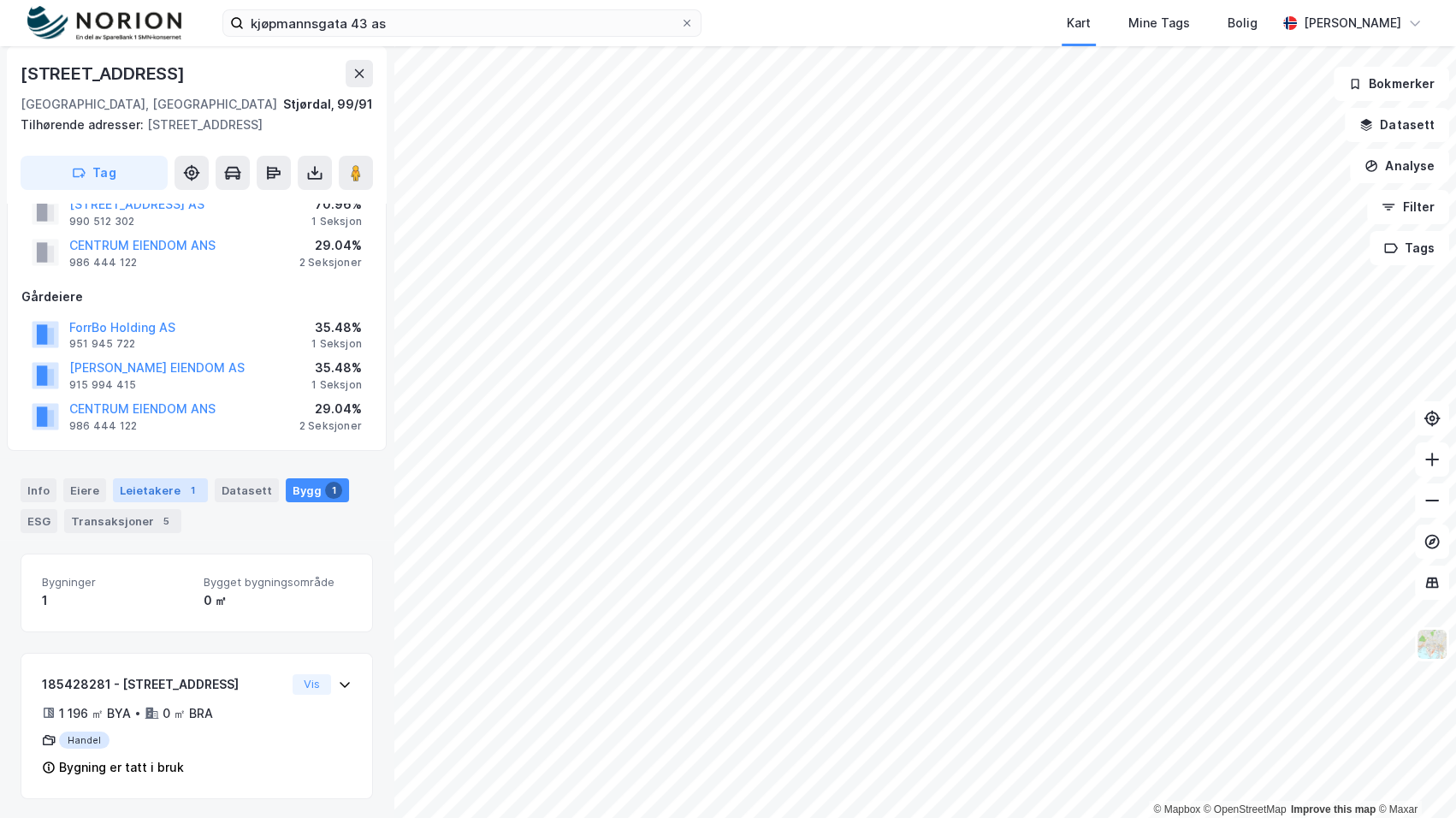
click at [154, 492] on div "Leietakere 1" at bounding box center [160, 490] width 95 height 24
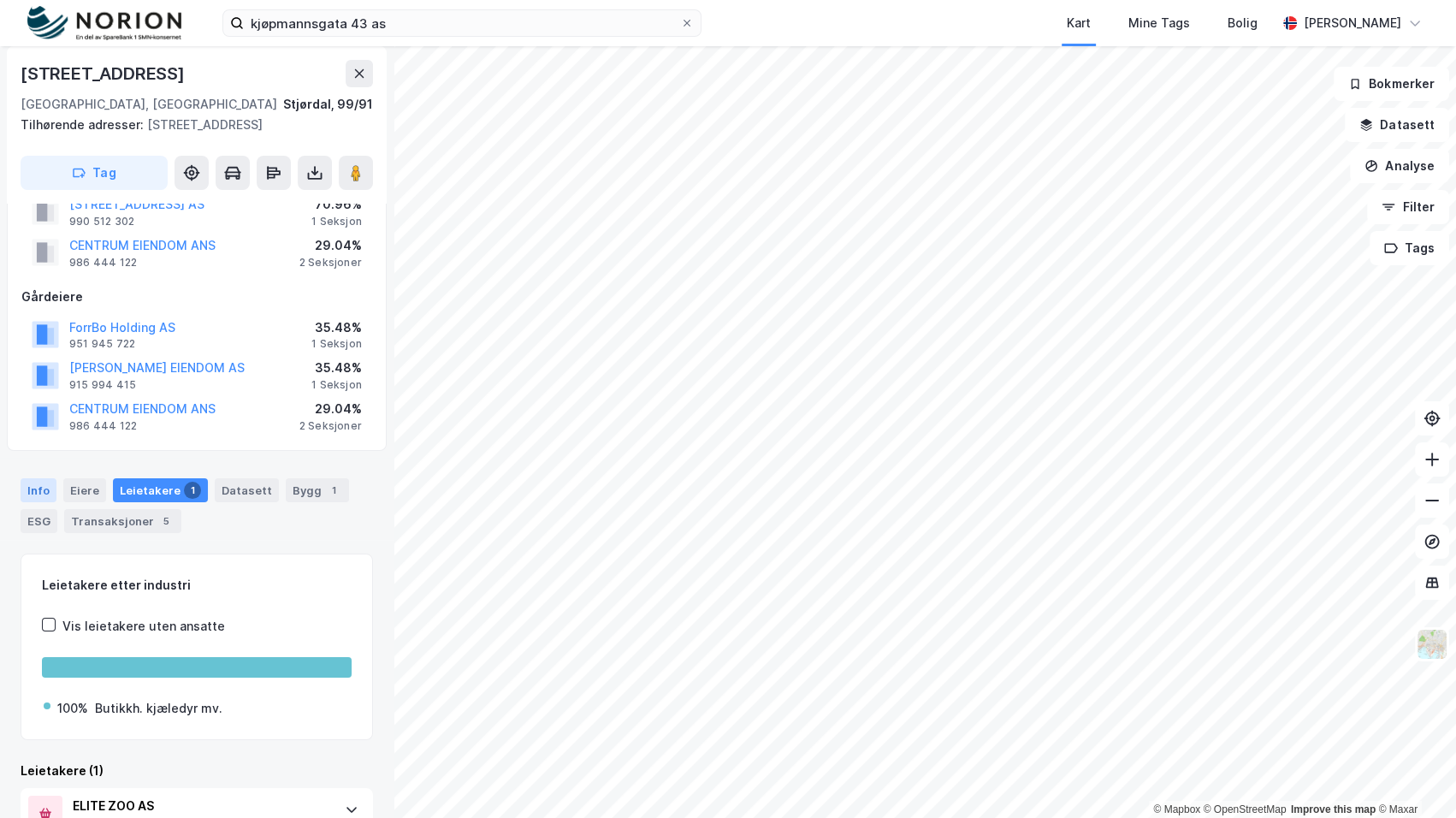
click at [28, 491] on div "Info" at bounding box center [39, 490] width 36 height 24
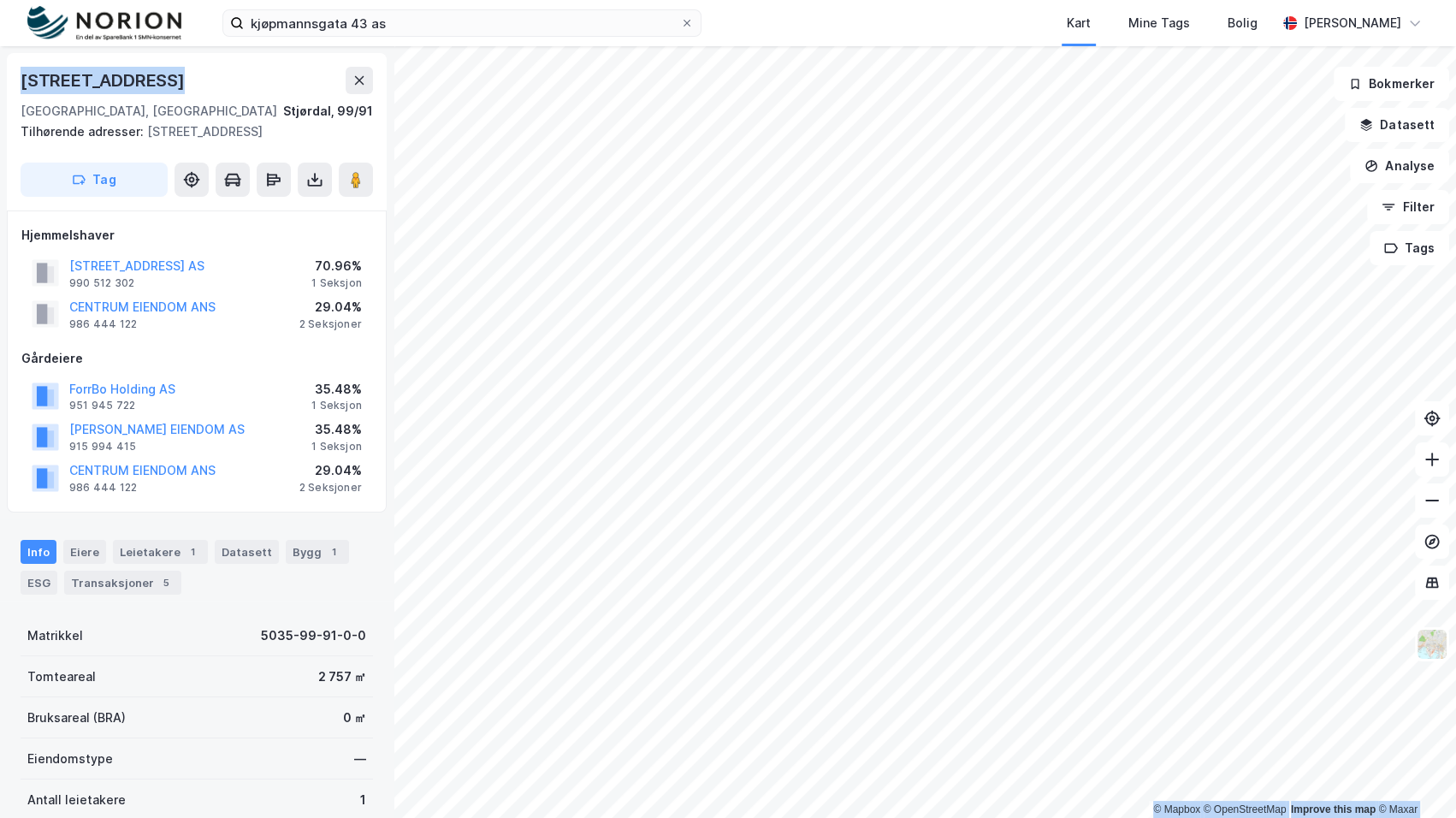
drag, startPoint x: 197, startPoint y: 76, endPoint x: -4, endPoint y: 63, distance: 201.4
click at [0, 63] on html "kjøpmannsgata 43 as Kart Mine Tags Bolig [PERSON_NAME] © Mapbox © OpenStreetMap…" at bounding box center [728, 409] width 1456 height 818
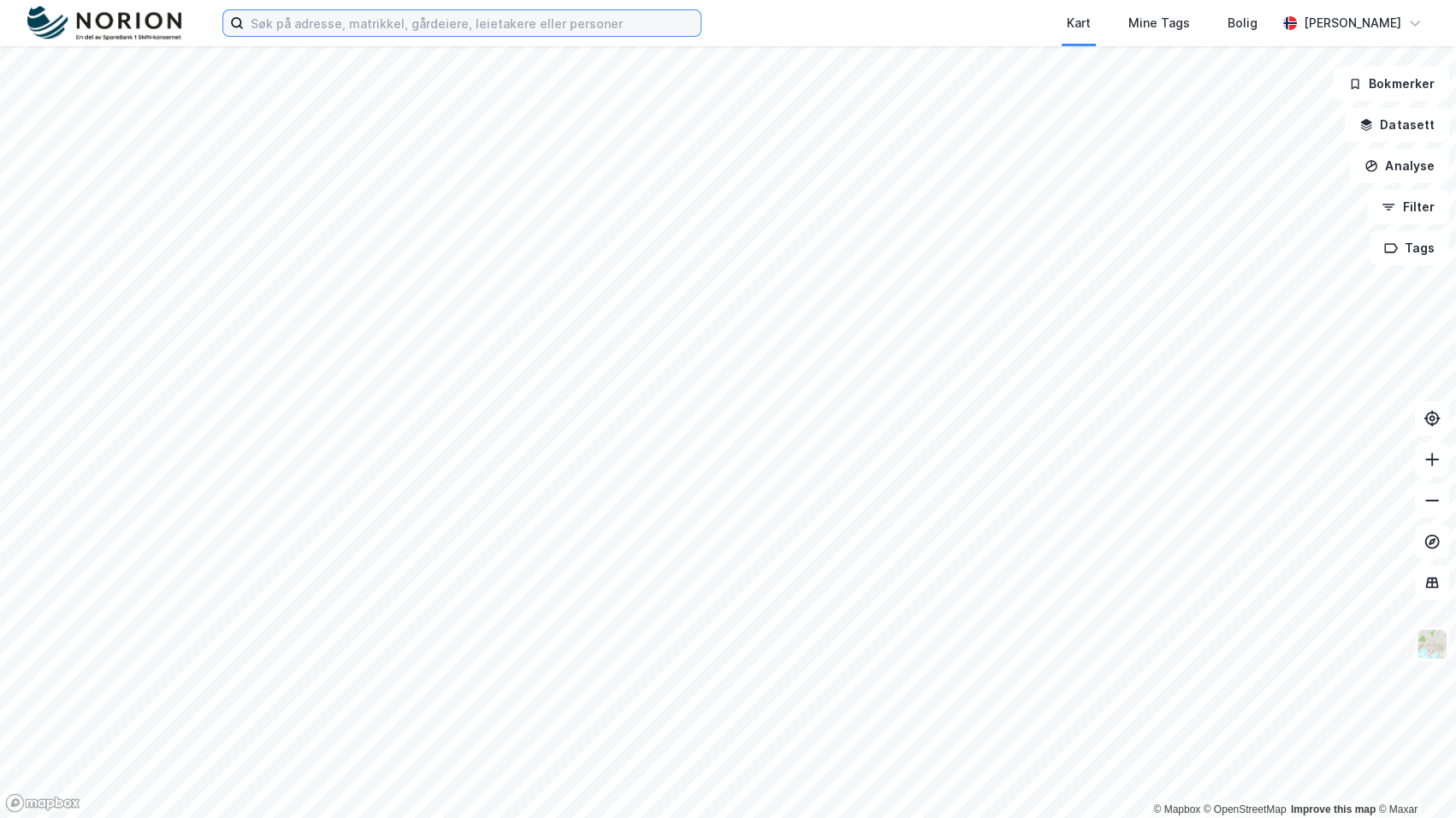
click at [514, 25] on input at bounding box center [472, 23] width 457 height 25
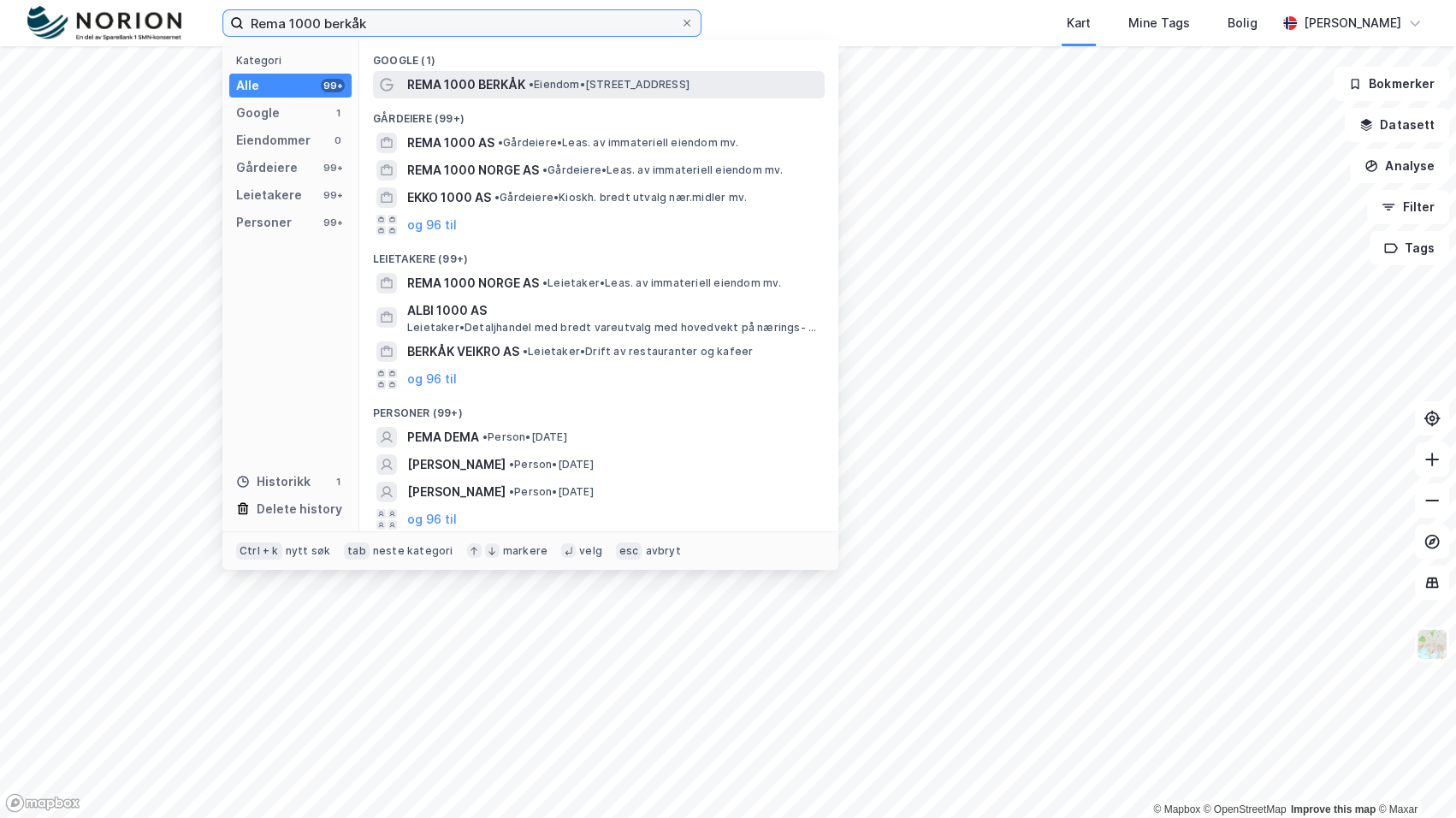
type input "Rema 1000 berkåk"
click at [561, 78] on span "• Eiendom • [STREET_ADDRESS]" at bounding box center [609, 84] width 160 height 14
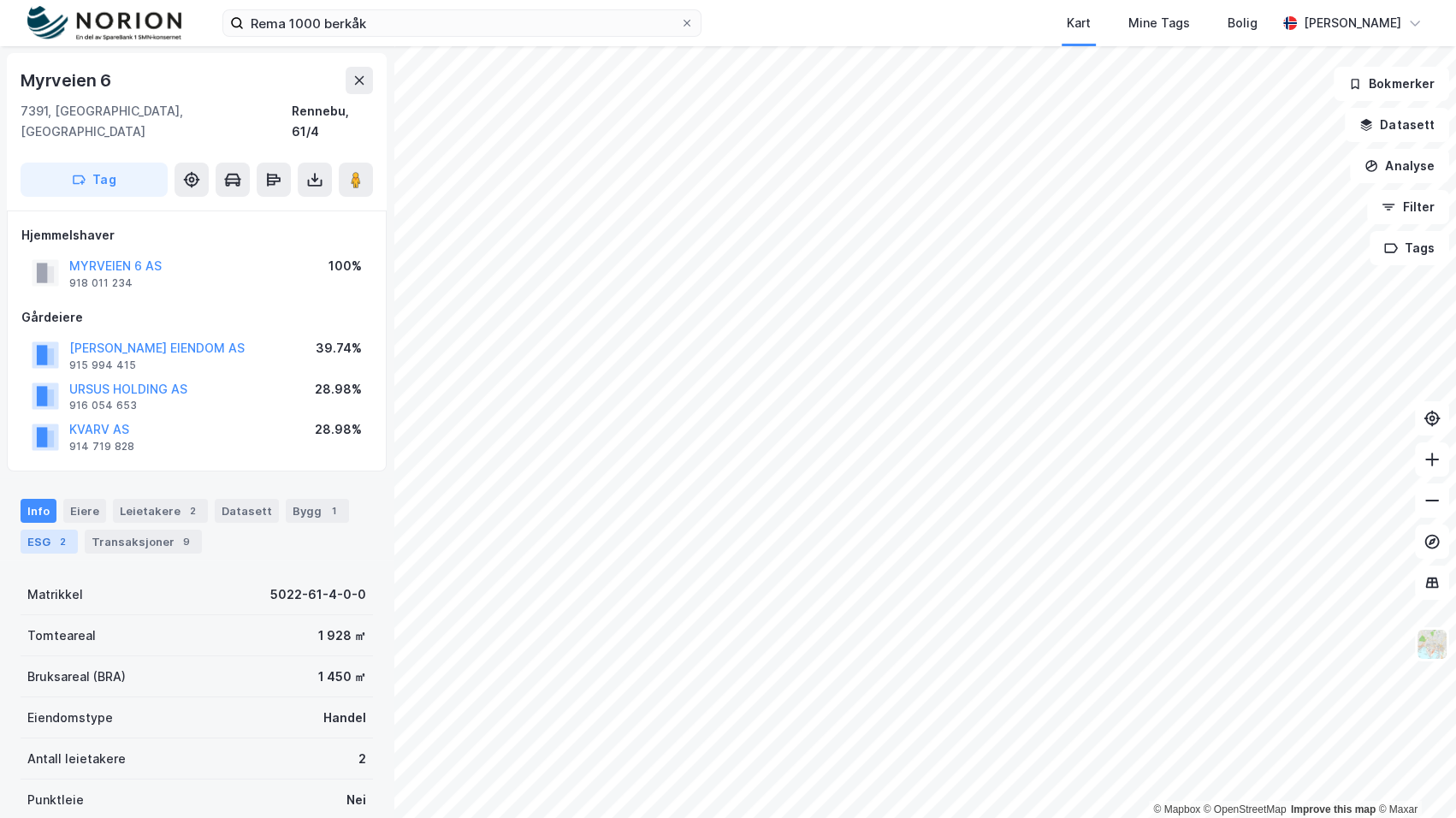
click at [75, 529] on div "ESG 2" at bounding box center [49, 541] width 58 height 24
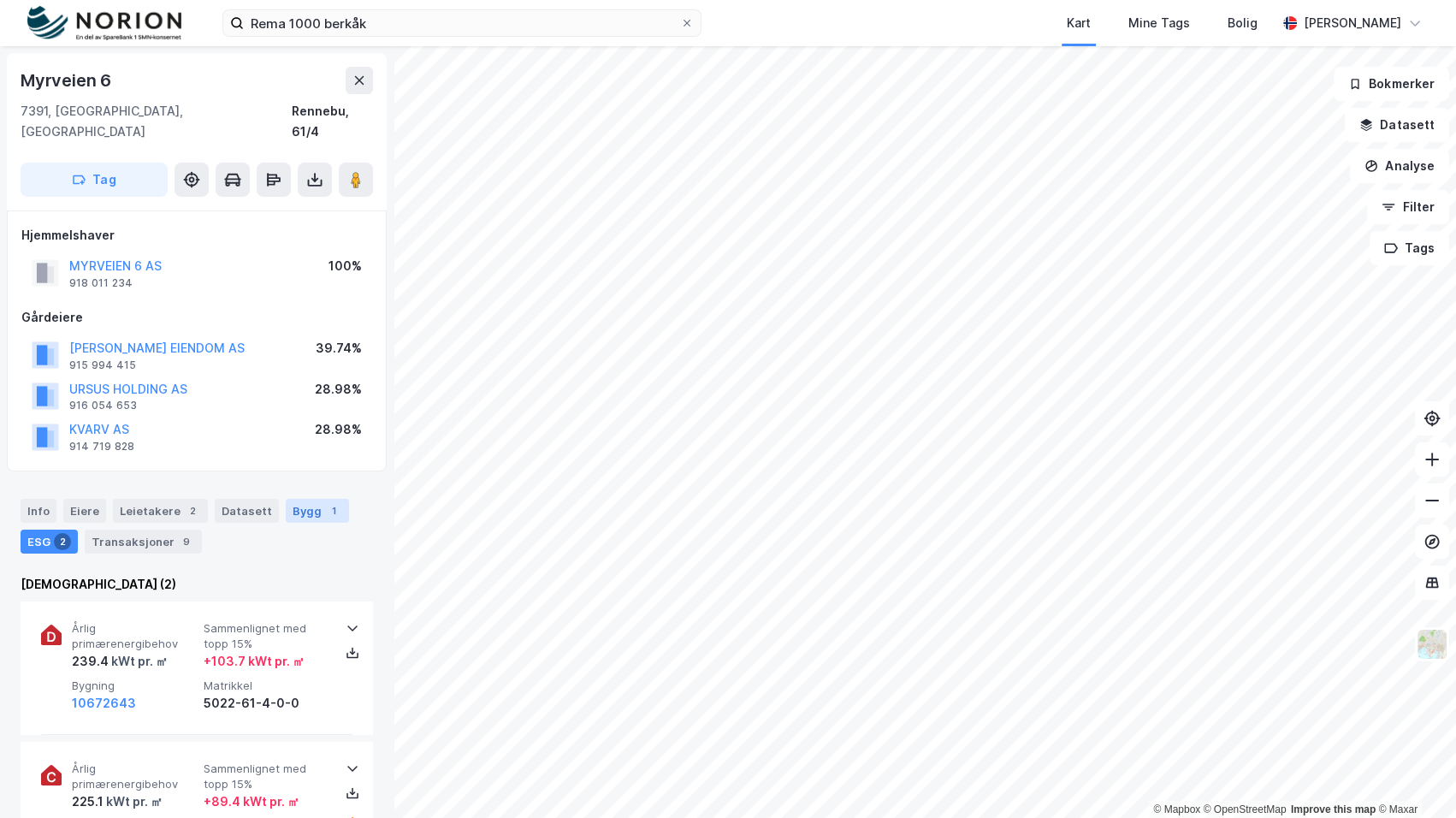
click at [292, 498] on div "Bygg 1" at bounding box center [317, 509] width 63 height 24
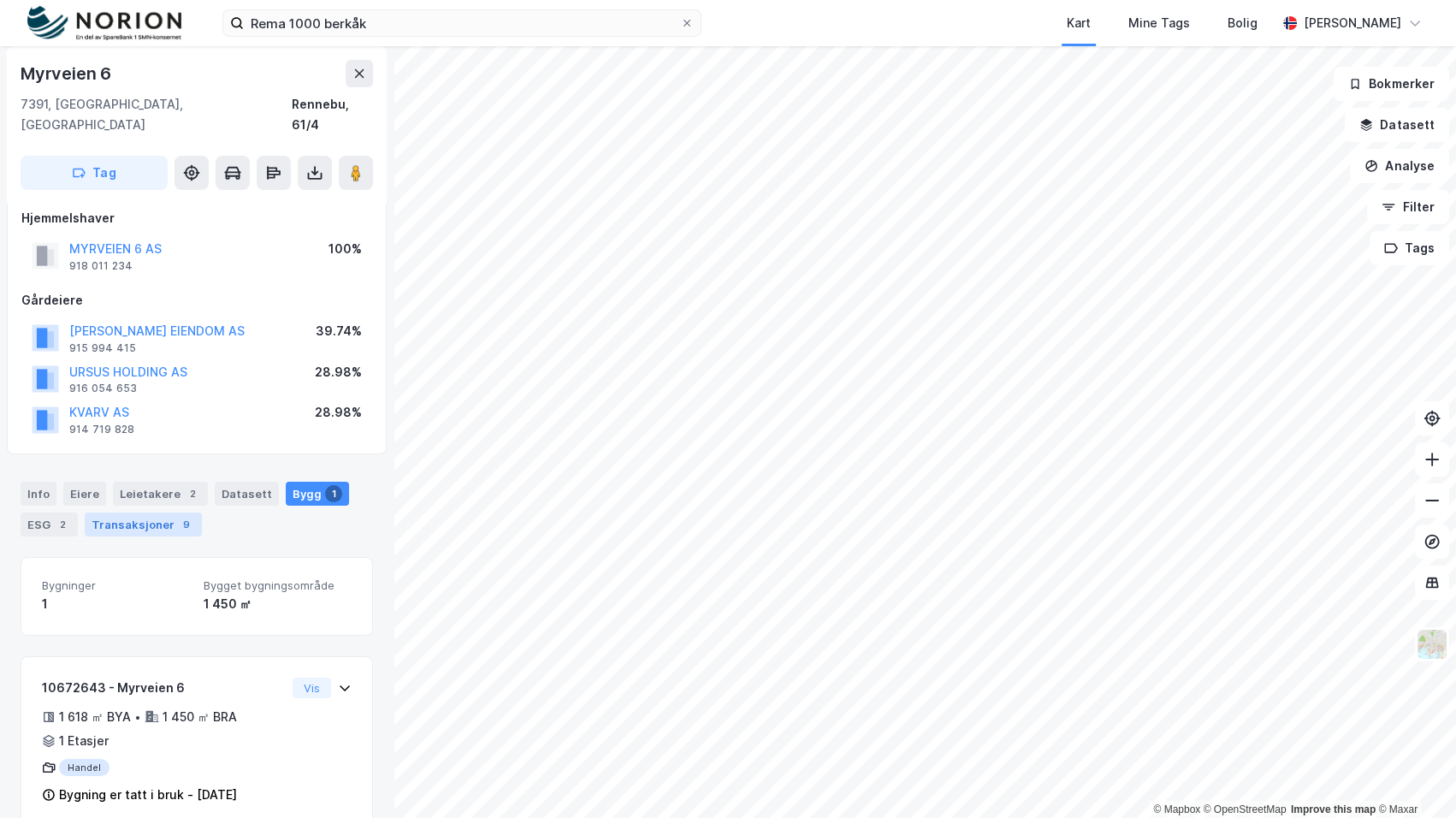
scroll to position [25, 0]
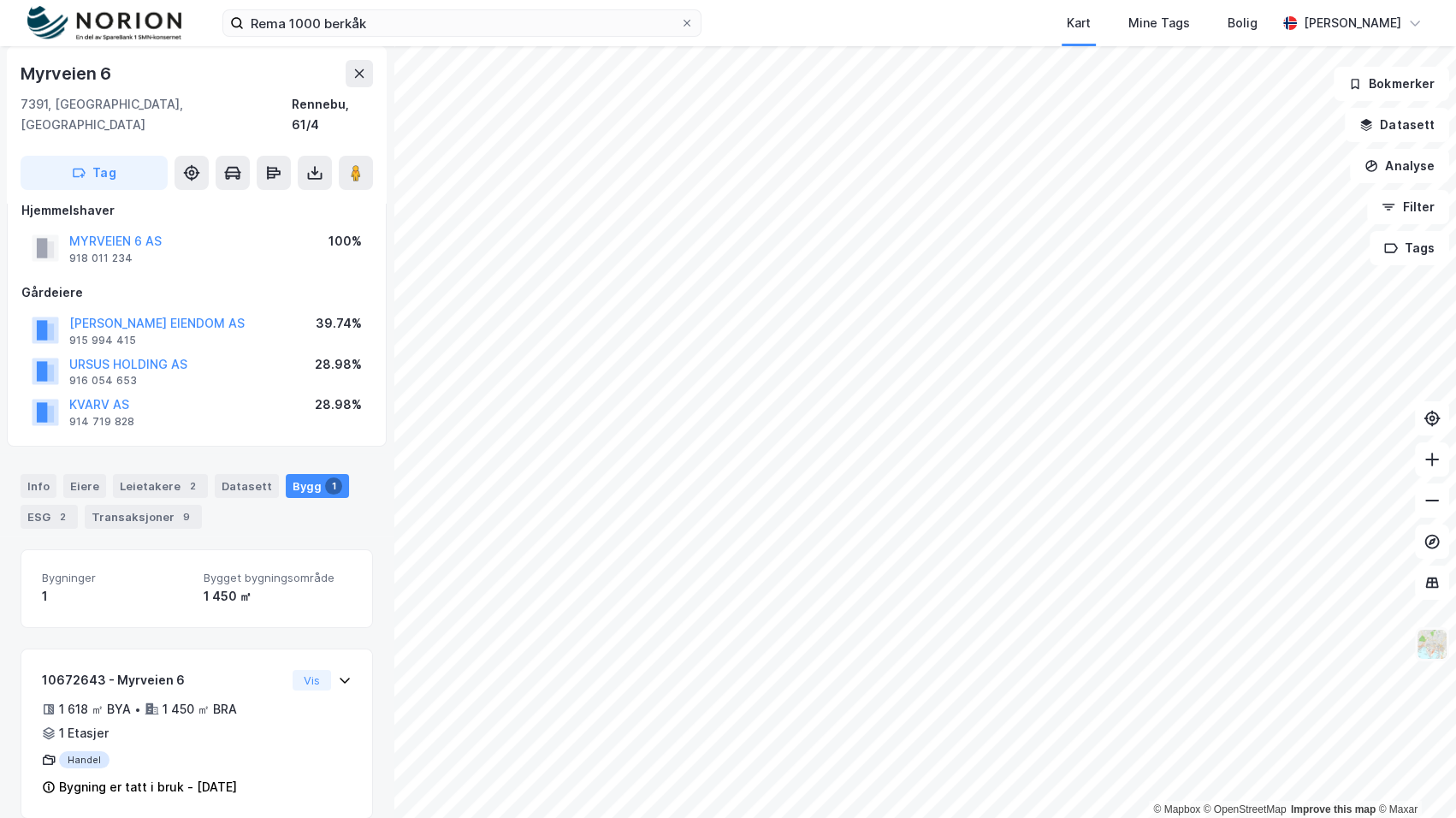
click at [1428, 635] on img at bounding box center [1431, 643] width 32 height 32
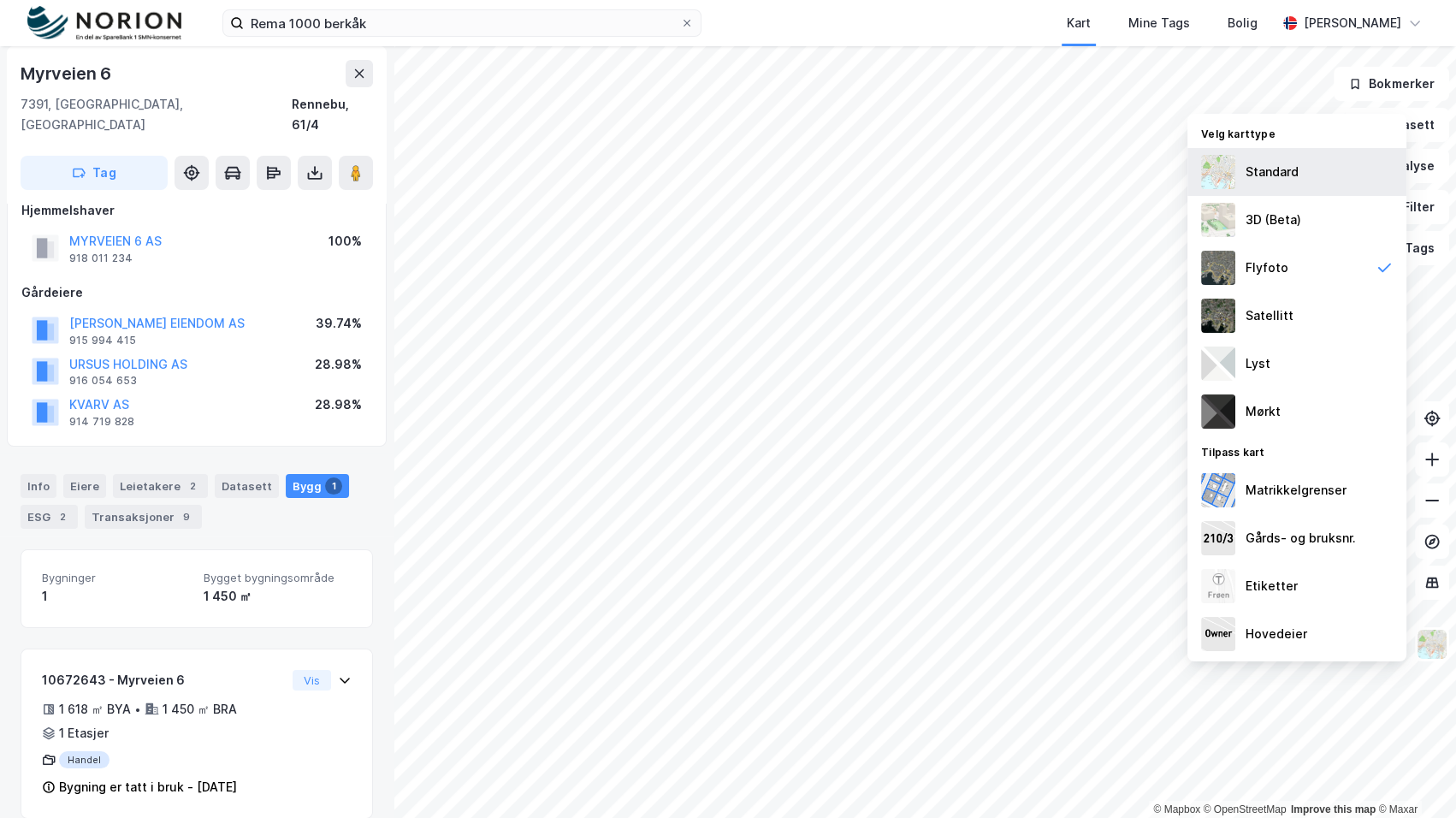
click at [1260, 180] on div "Standard" at bounding box center [1272, 172] width 53 height 21
